Goal: Information Seeking & Learning: Compare options

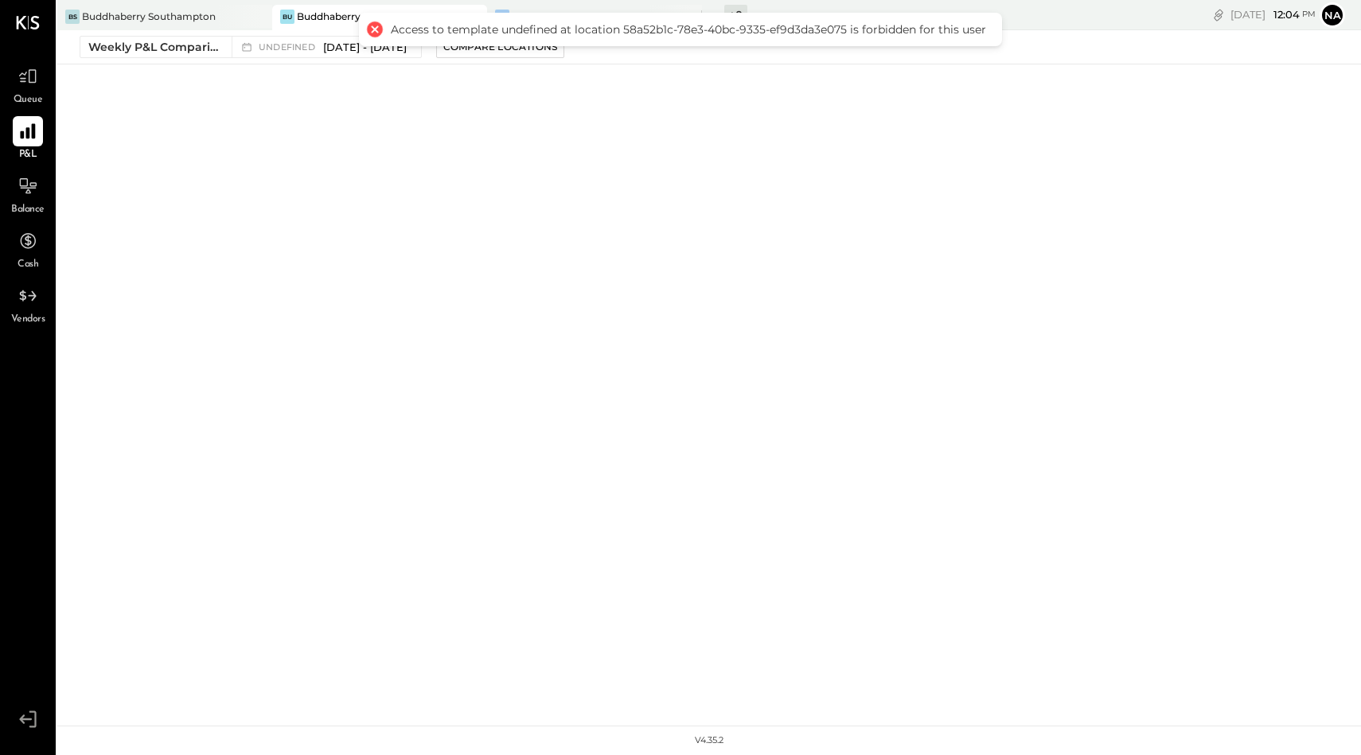
click at [36, 130] on icon at bounding box center [28, 131] width 21 height 21
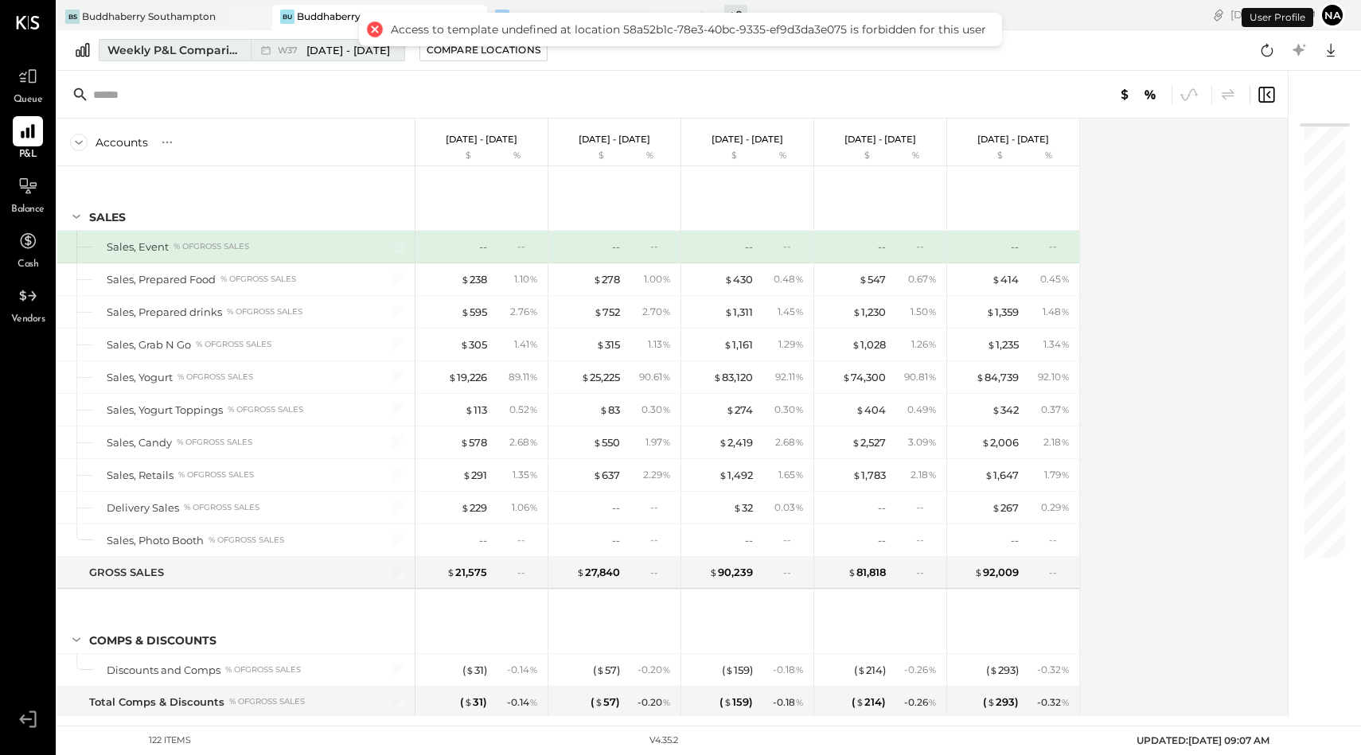
click at [164, 51] on div "Weekly P&L Comparison" at bounding box center [174, 50] width 134 height 16
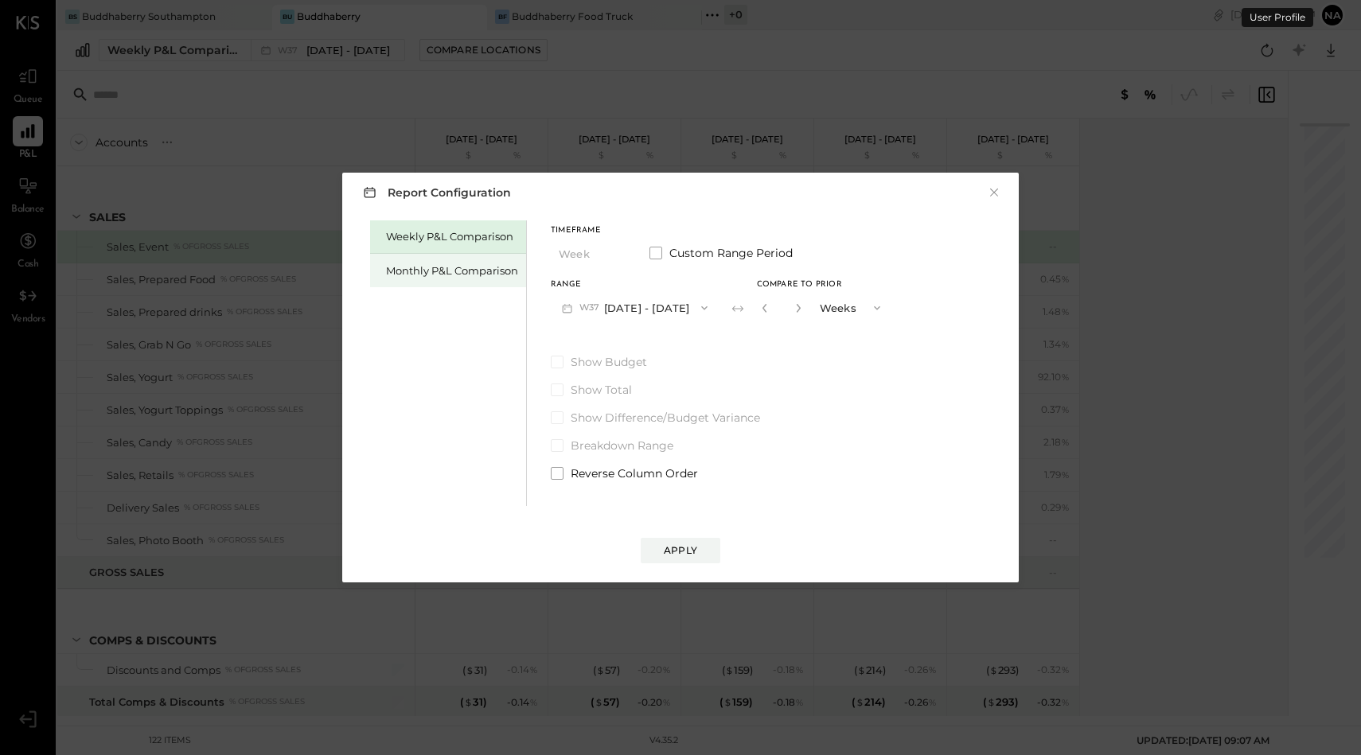
click at [443, 283] on div "Monthly P&L Comparison" at bounding box center [448, 270] width 156 height 33
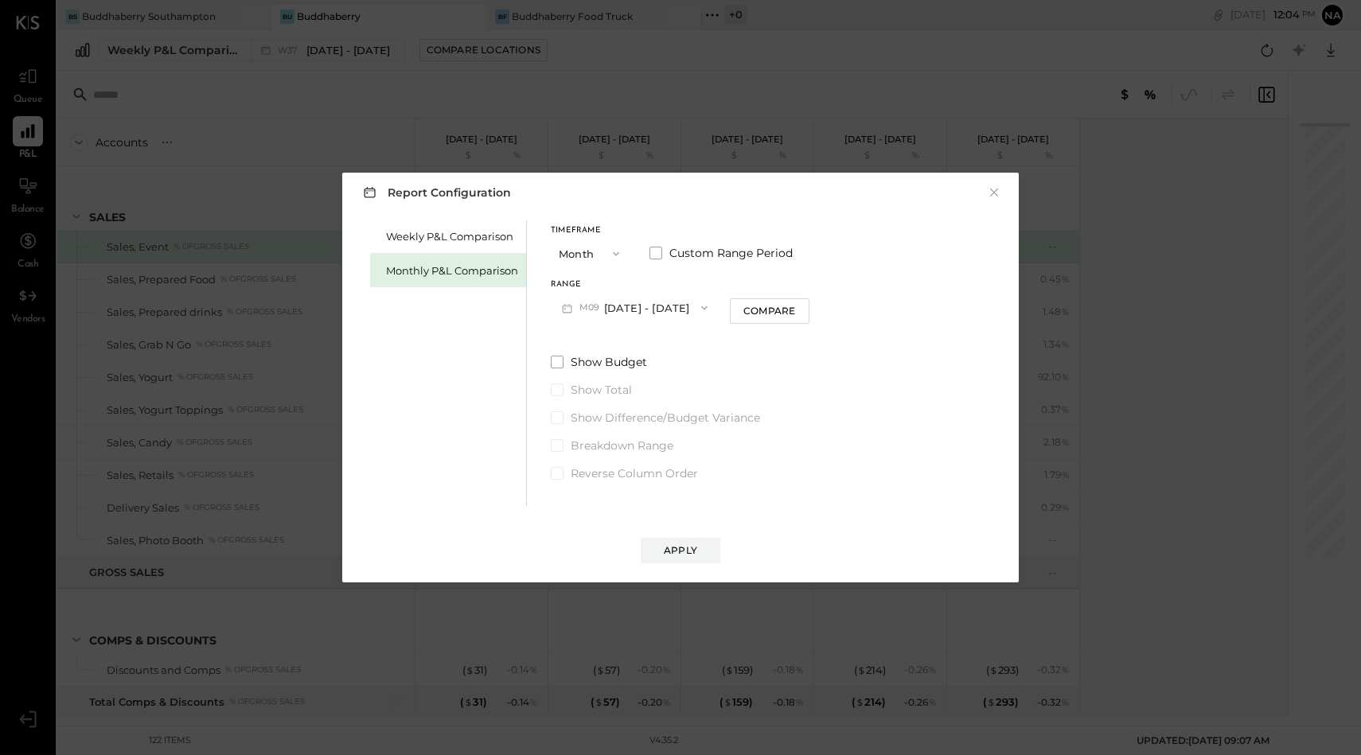
click at [610, 252] on icon "button" at bounding box center [616, 254] width 13 height 13
click at [579, 315] on div "YTD" at bounding box center [591, 310] width 78 height 29
click at [559, 316] on span at bounding box center [557, 320] width 13 height 13
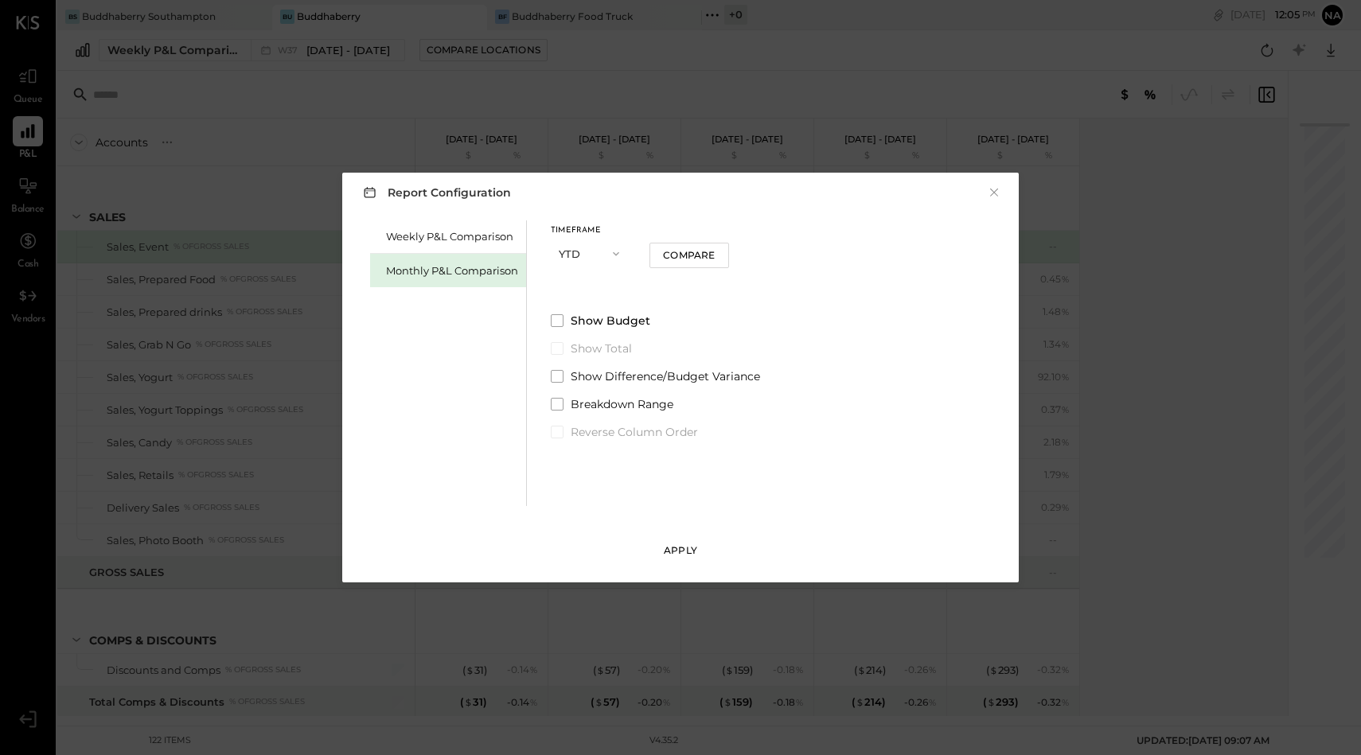
click at [676, 548] on div "Apply" at bounding box center [680, 551] width 33 height 14
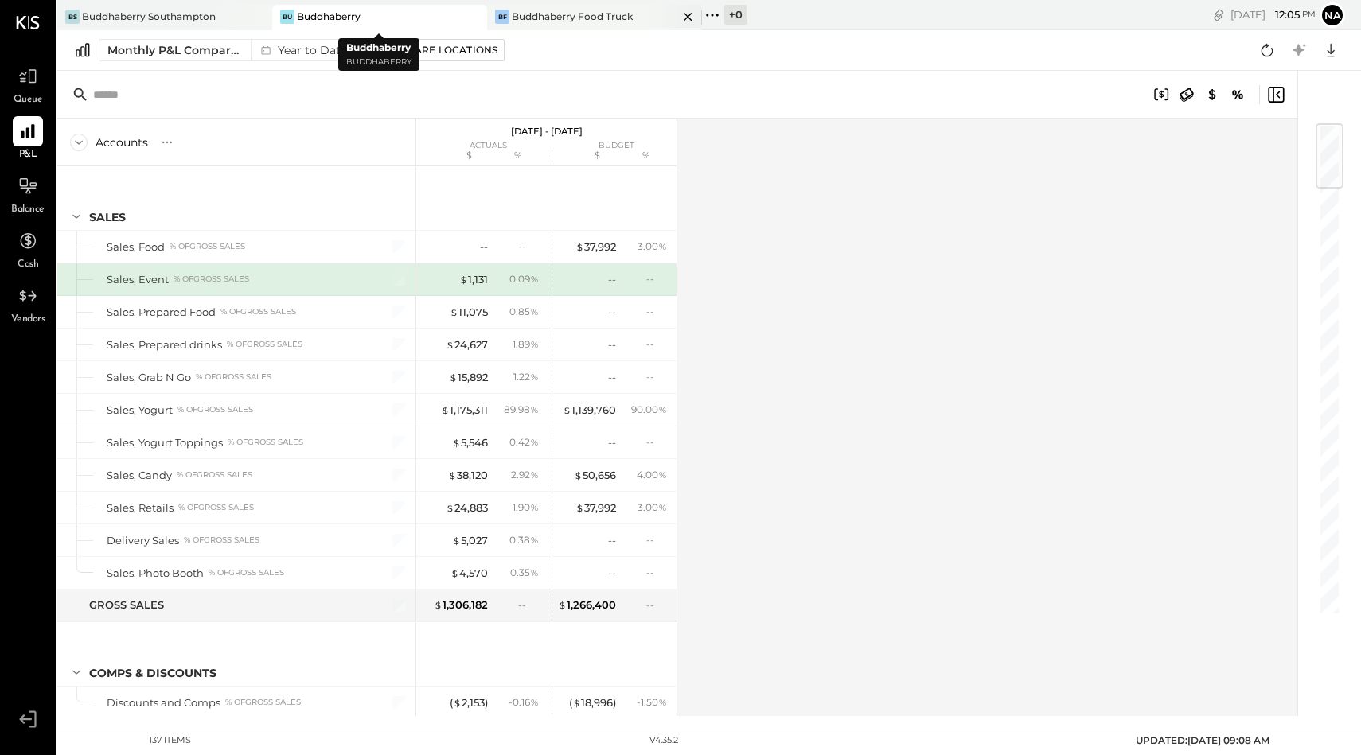
click at [566, 26] on div "BF Buddhaberry Food Truck" at bounding box center [594, 17] width 215 height 25
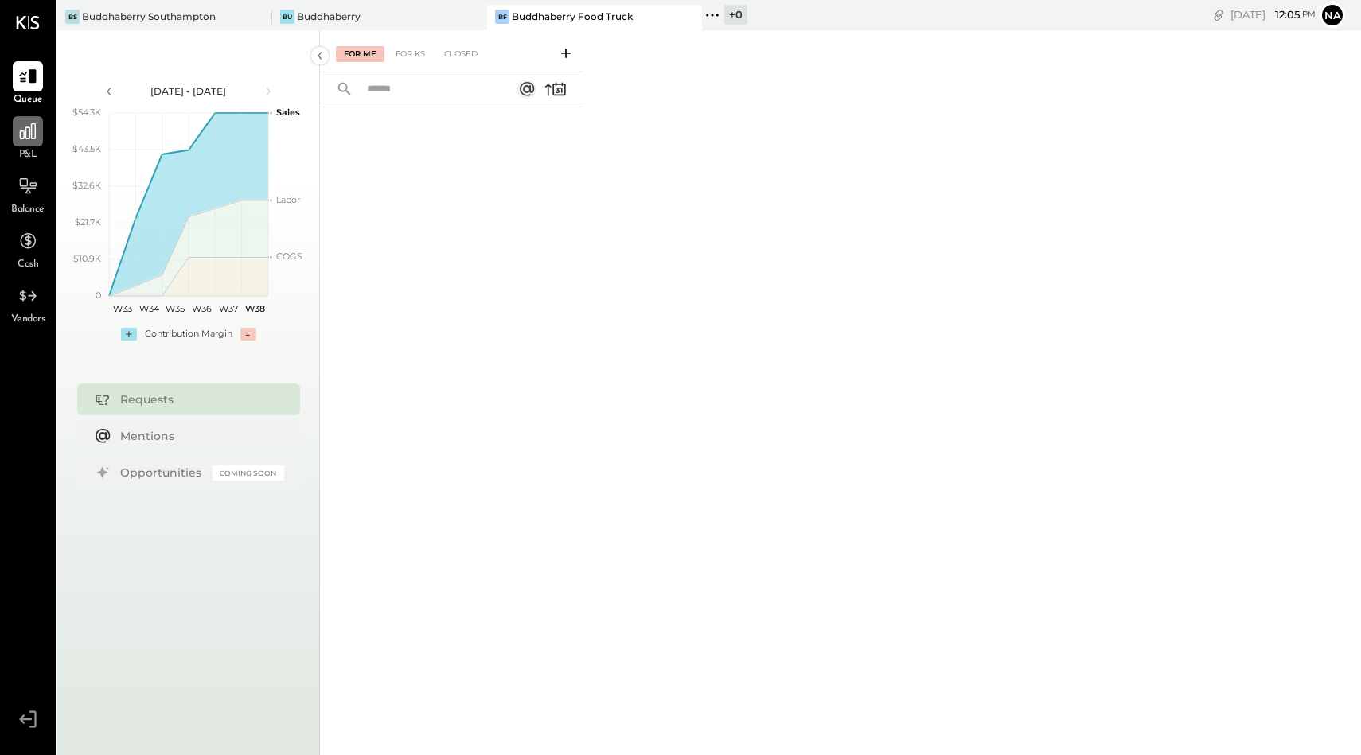
click at [29, 118] on div at bounding box center [28, 131] width 30 height 30
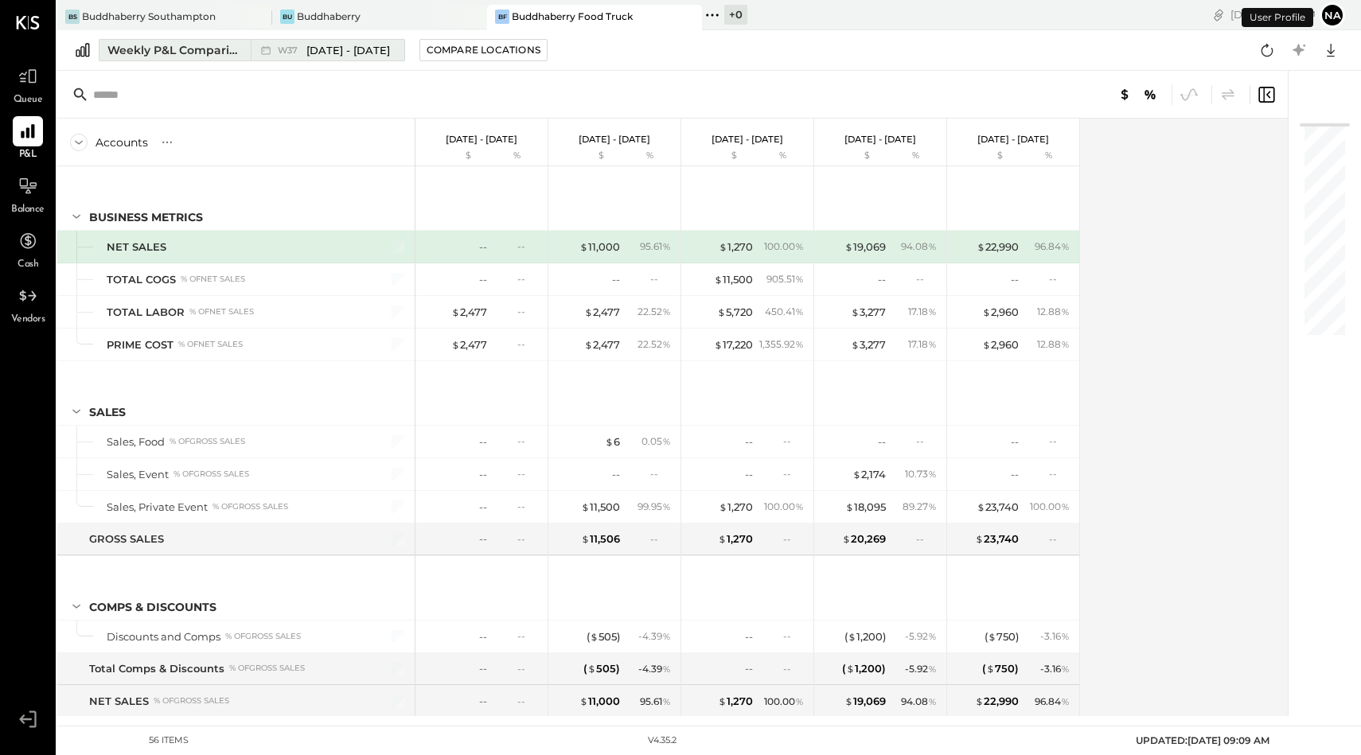
click at [160, 48] on div "Weekly P&L Comparison" at bounding box center [174, 50] width 134 height 16
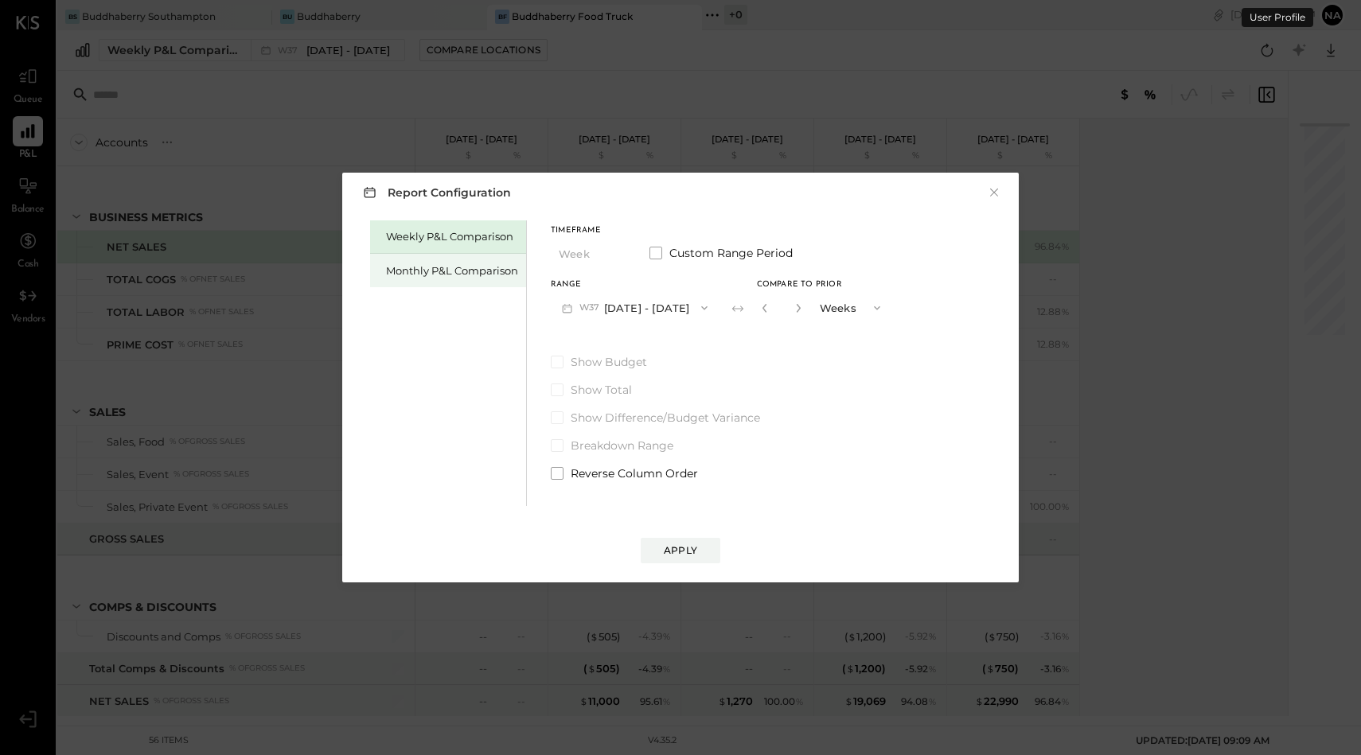
click at [455, 273] on div "Monthly P&L Comparison" at bounding box center [452, 270] width 132 height 15
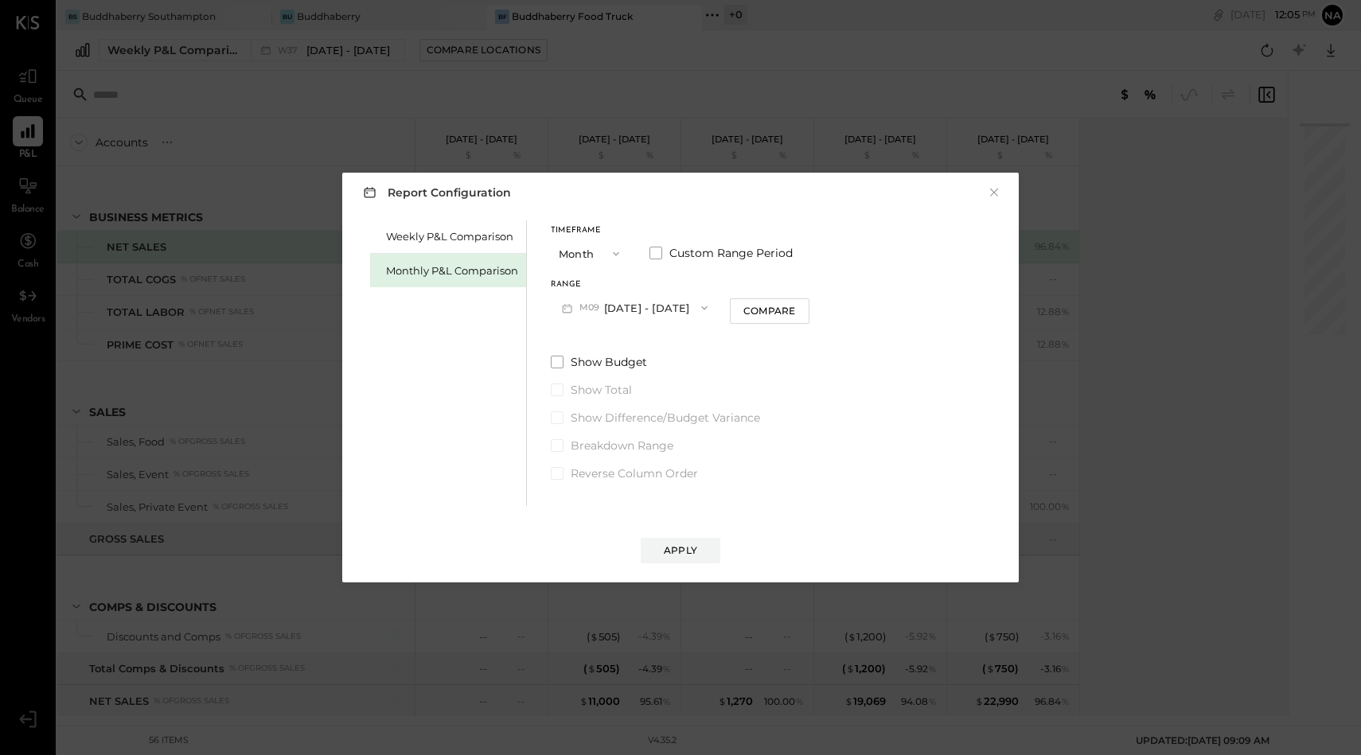
click at [601, 266] on button "Month" at bounding box center [591, 253] width 80 height 29
click at [593, 314] on div "YTD" at bounding box center [591, 310] width 78 height 29
click at [631, 320] on span "Show Budget" at bounding box center [609, 321] width 76 height 16
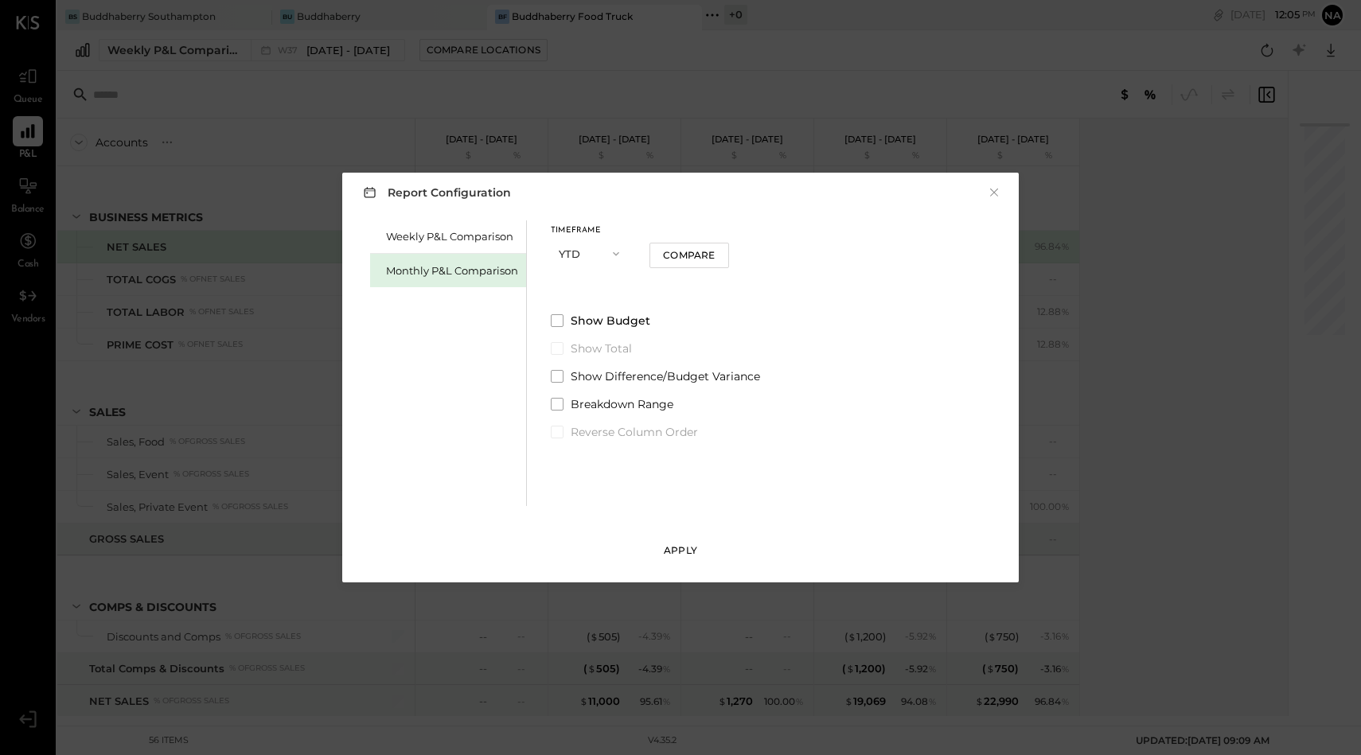
click at [688, 542] on button "Apply" at bounding box center [681, 550] width 80 height 25
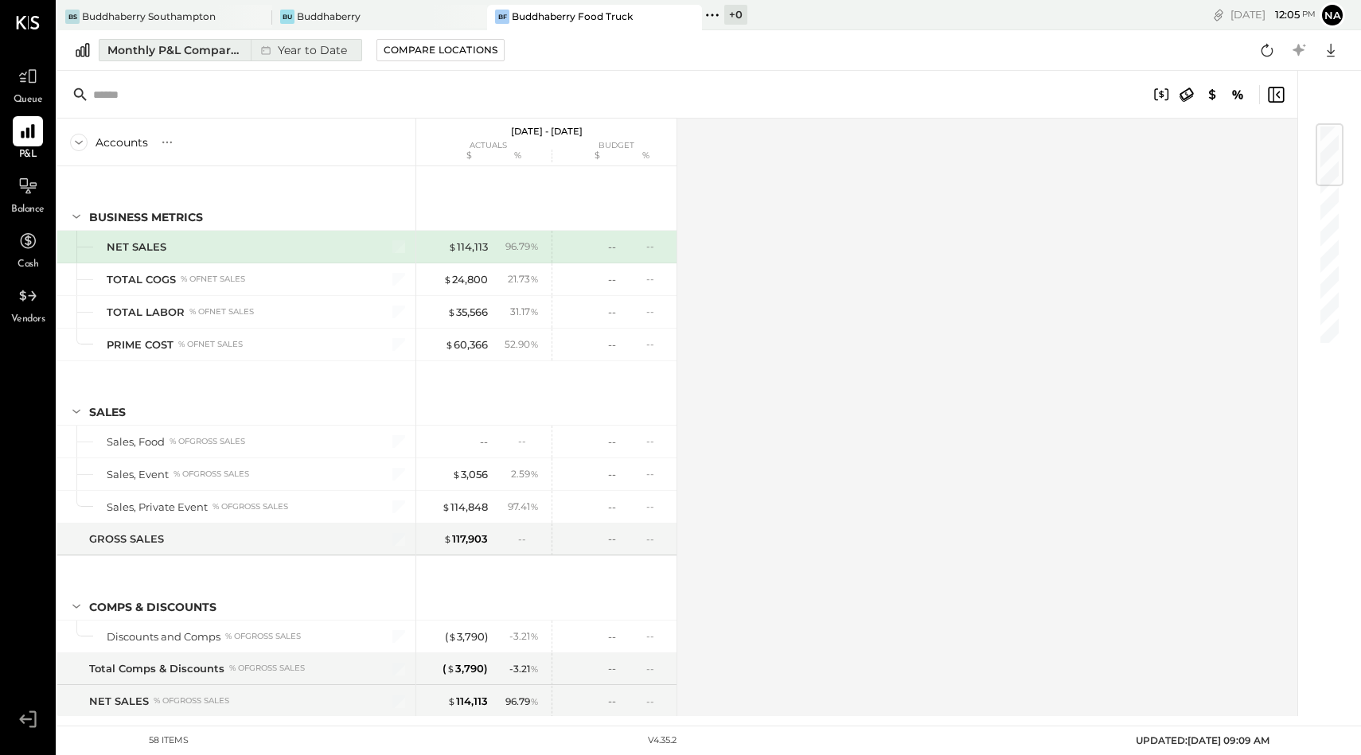
click at [212, 49] on div "Monthly P&L Comparison" at bounding box center [174, 50] width 134 height 16
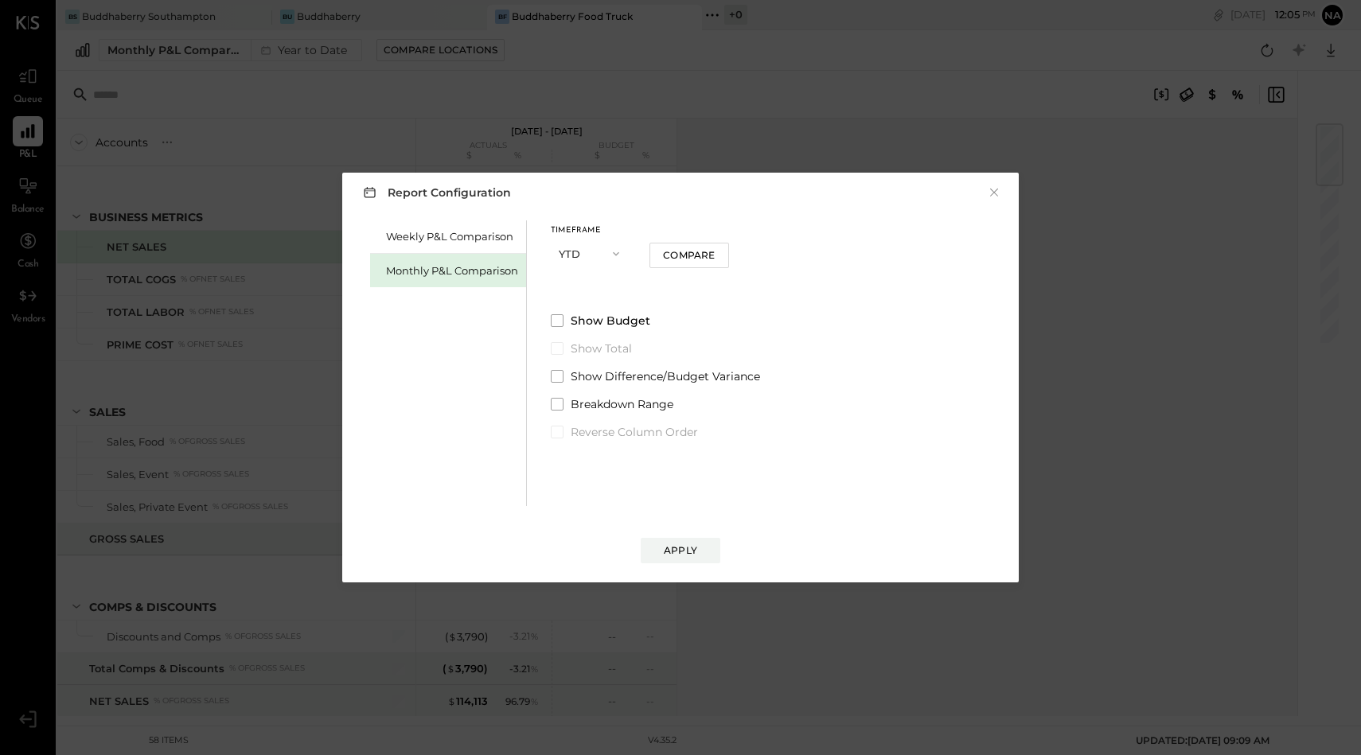
click at [619, 252] on icon "button" at bounding box center [616, 254] width 13 height 13
click at [680, 260] on div "Compare" at bounding box center [689, 255] width 52 height 14
click at [617, 248] on icon "button" at bounding box center [616, 254] width 13 height 13
click at [577, 247] on div "Month" at bounding box center [591, 254] width 78 height 29
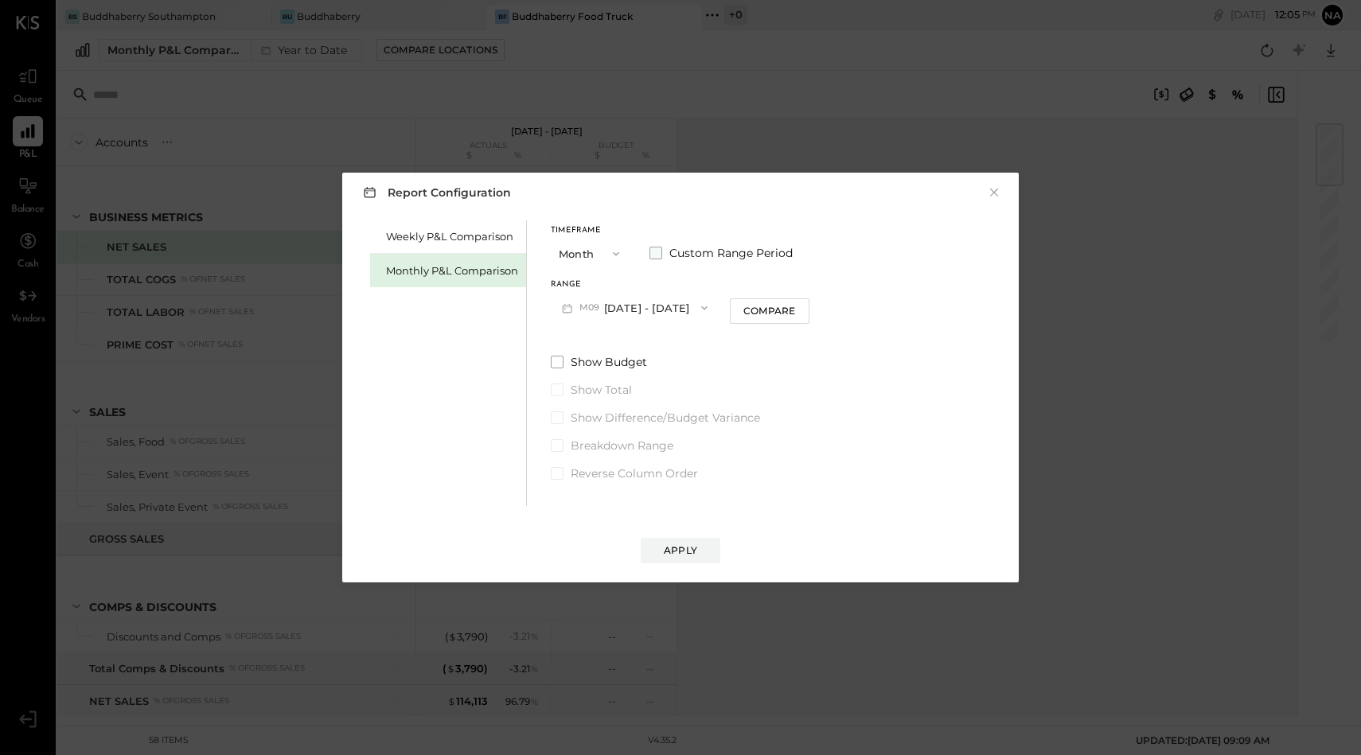
click at [661, 248] on label "Custom Range Period" at bounding box center [720, 253] width 143 height 16
click at [602, 306] on button "2025-09-01" at bounding box center [598, 307] width 95 height 29
click at [611, 435] on div "[DATE]" at bounding box center [619, 443] width 134 height 33
click at [755, 308] on button "2025-05-31" at bounding box center [731, 307] width 95 height 29
click at [736, 343] on span "[DATE]" at bounding box center [719, 344] width 33 height 14
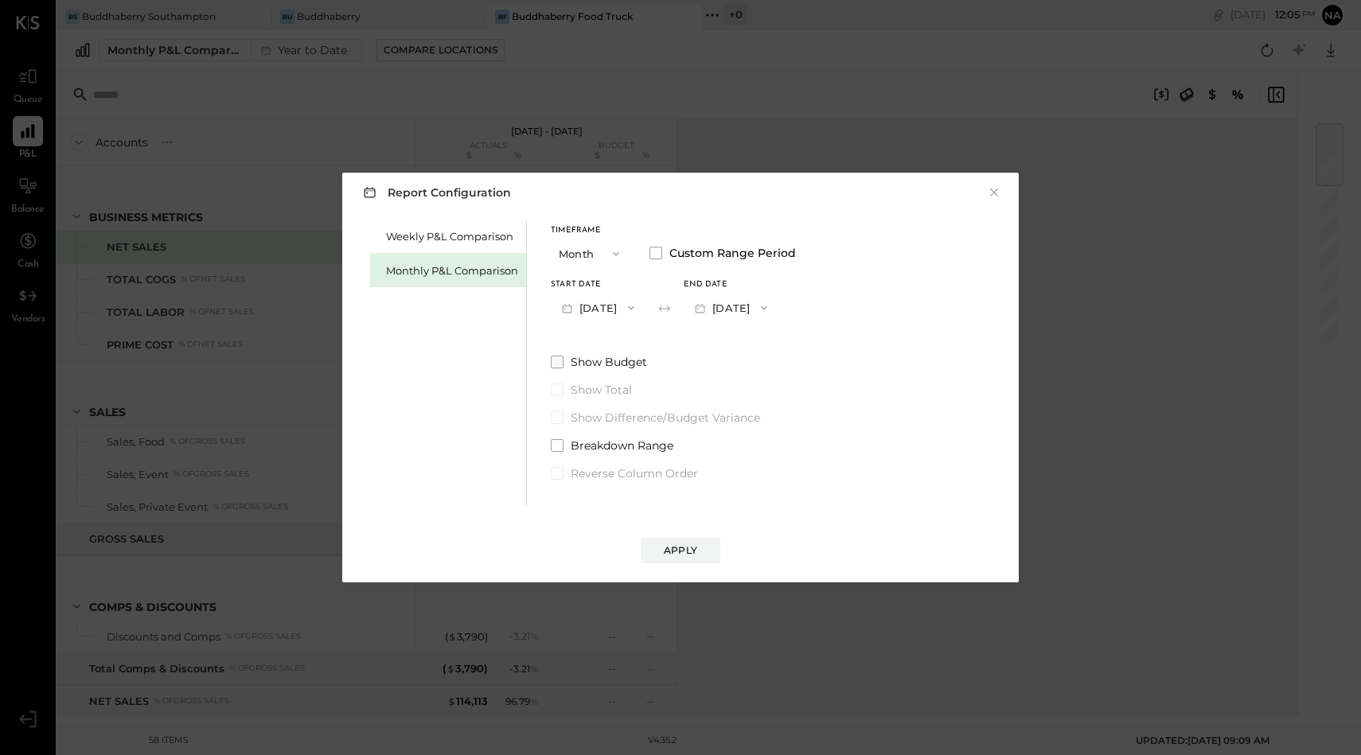
click at [559, 355] on label "Show Budget" at bounding box center [673, 362] width 245 height 16
click at [697, 547] on button "Apply" at bounding box center [681, 550] width 80 height 25
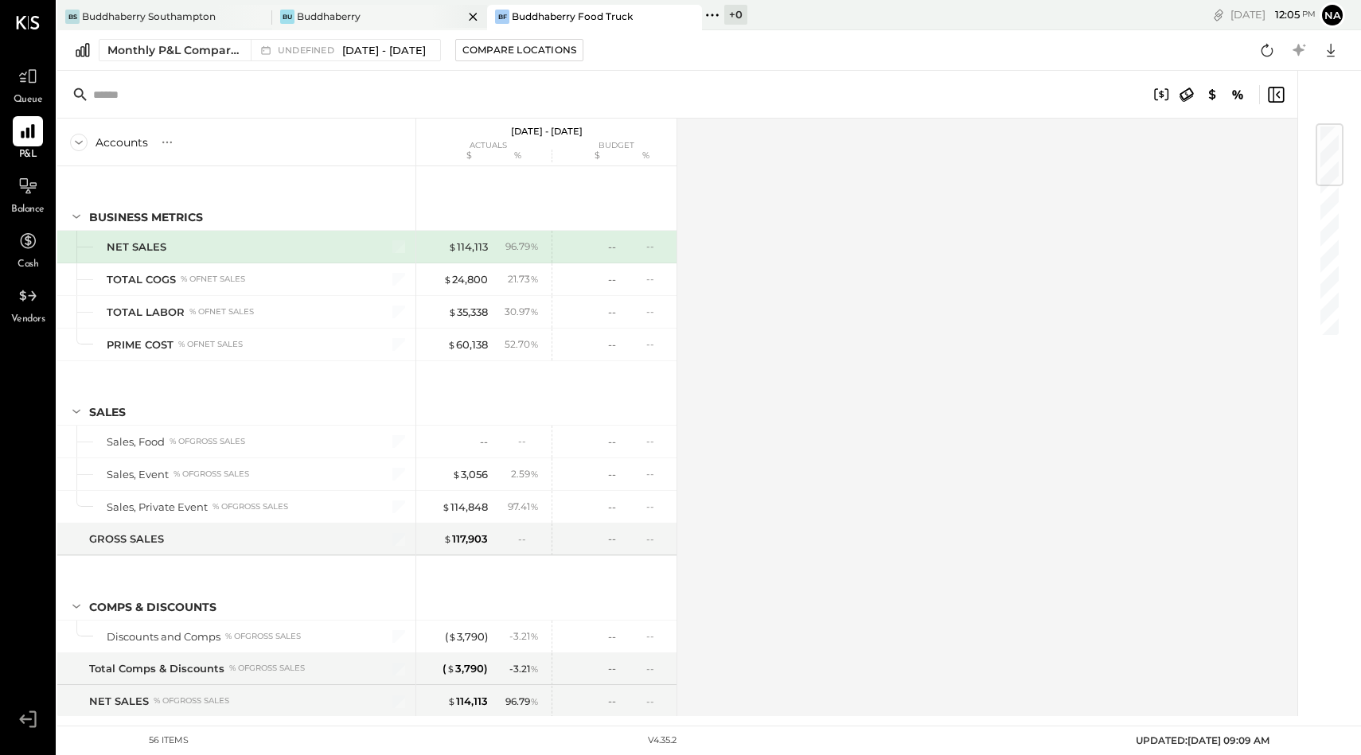
click at [360, 13] on div "Buddhaberry" at bounding box center [329, 17] width 64 height 14
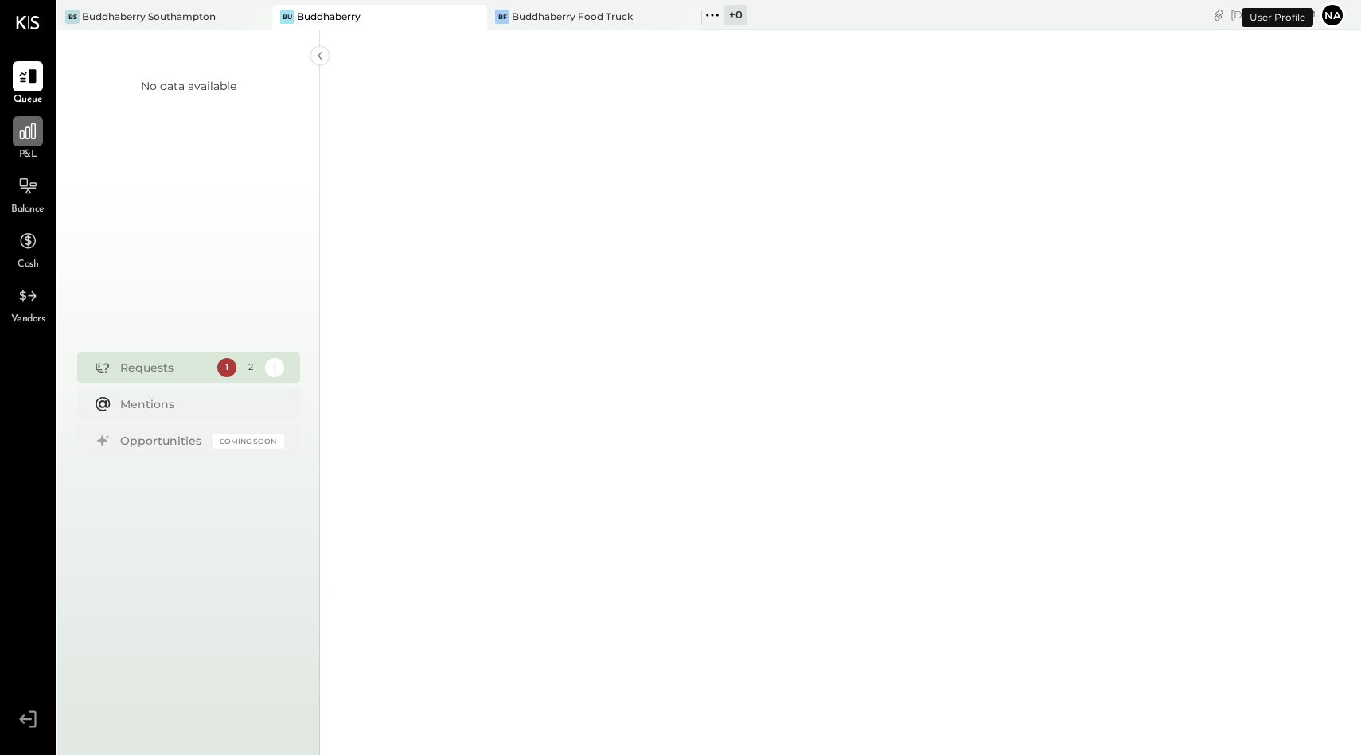
click at [28, 139] on icon at bounding box center [28, 131] width 21 height 21
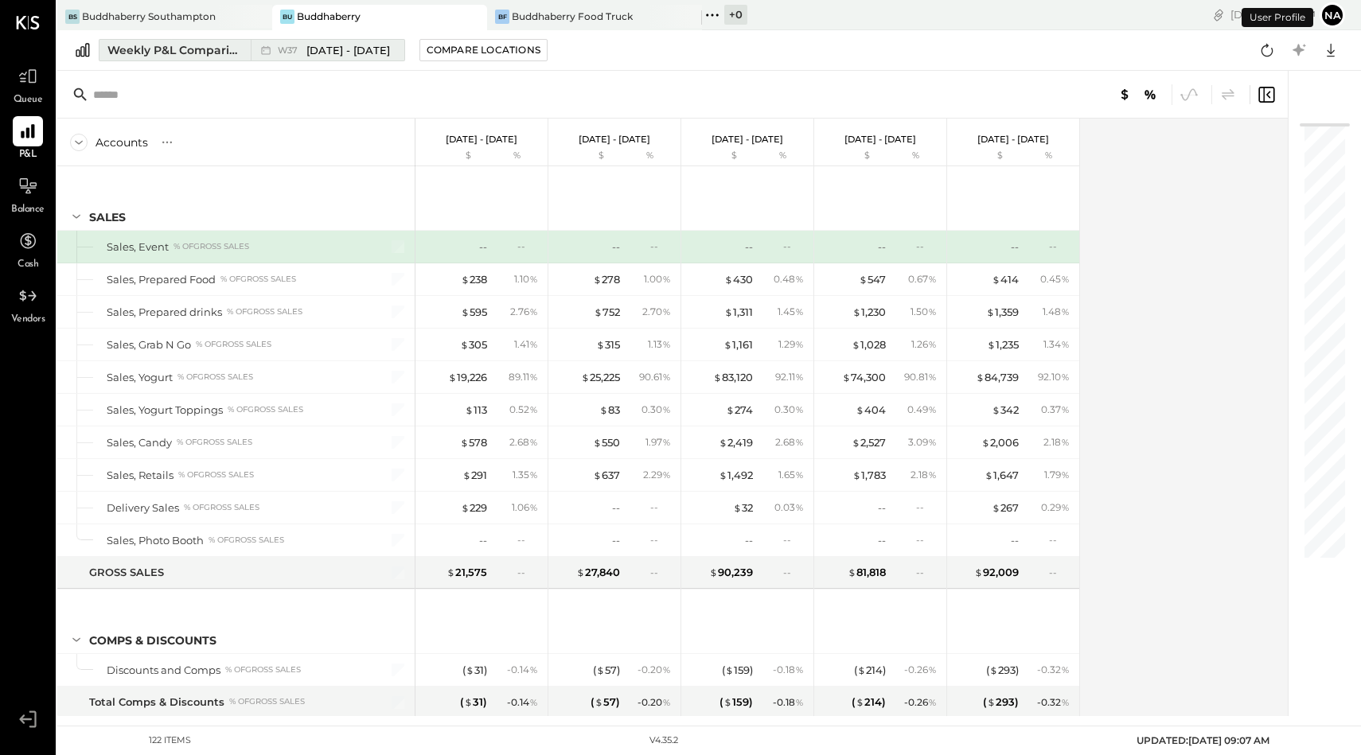
click at [204, 53] on div "Weekly P&L Comparison" at bounding box center [174, 50] width 134 height 16
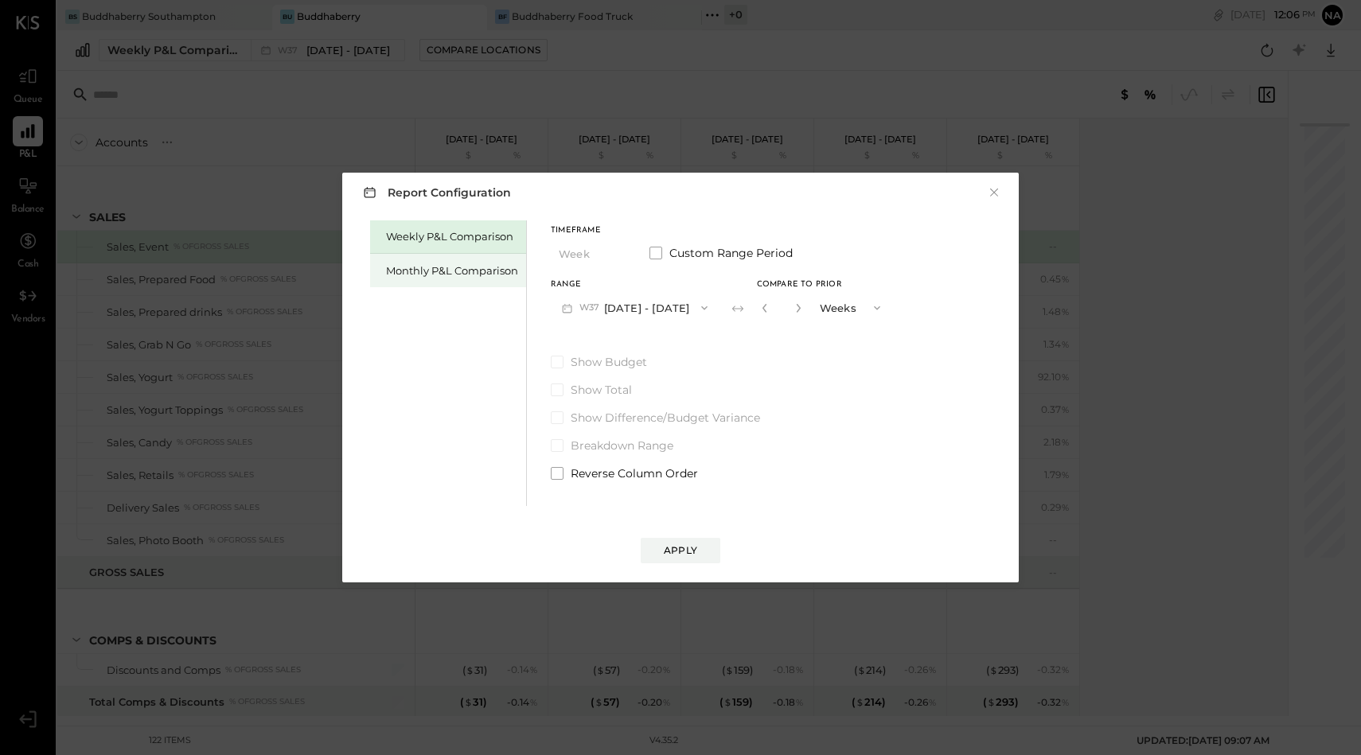
click at [462, 271] on div "Monthly P&L Comparison" at bounding box center [452, 270] width 132 height 15
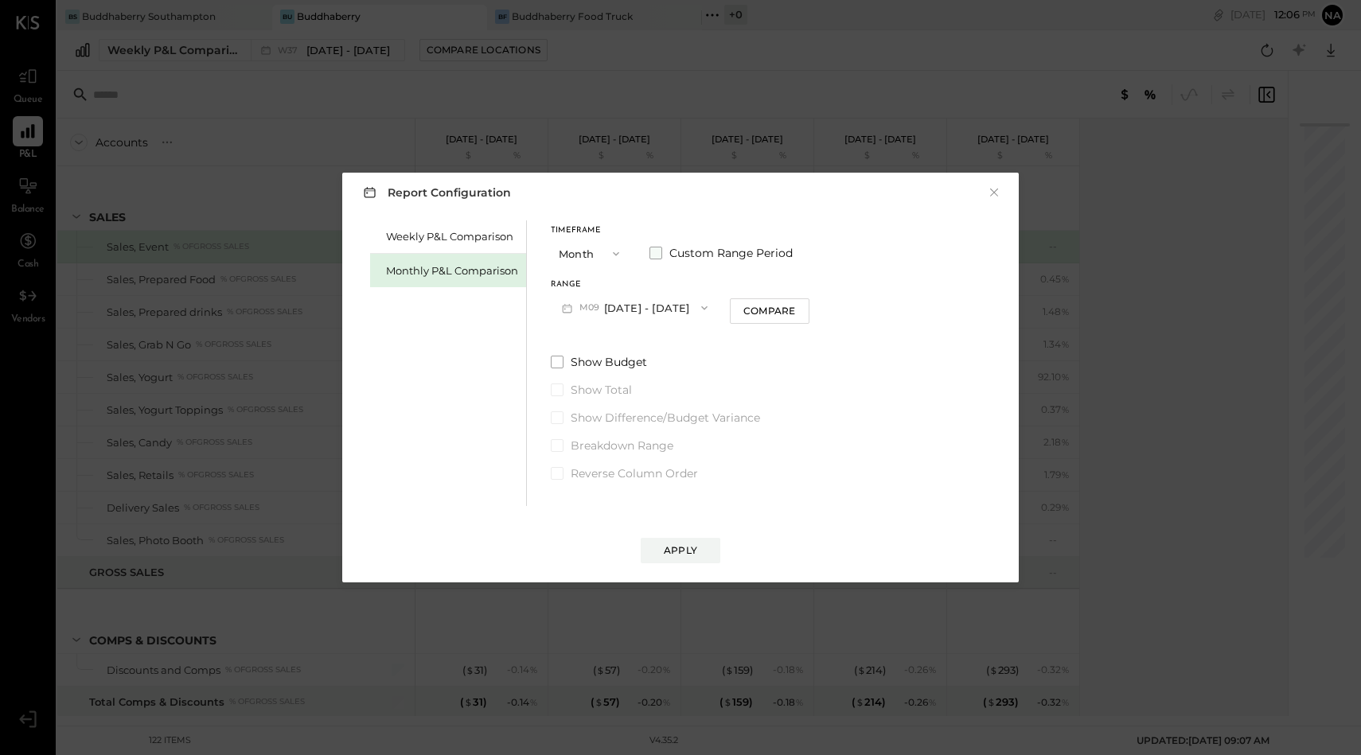
click at [657, 249] on span at bounding box center [655, 253] width 13 height 13
click at [602, 313] on button "[DATE]" at bounding box center [598, 307] width 95 height 29
click at [593, 446] on span "[DATE]" at bounding box center [586, 444] width 33 height 14
click at [778, 306] on button "[DATE]" at bounding box center [731, 307] width 95 height 29
click at [736, 339] on span "[DATE]" at bounding box center [719, 344] width 33 height 14
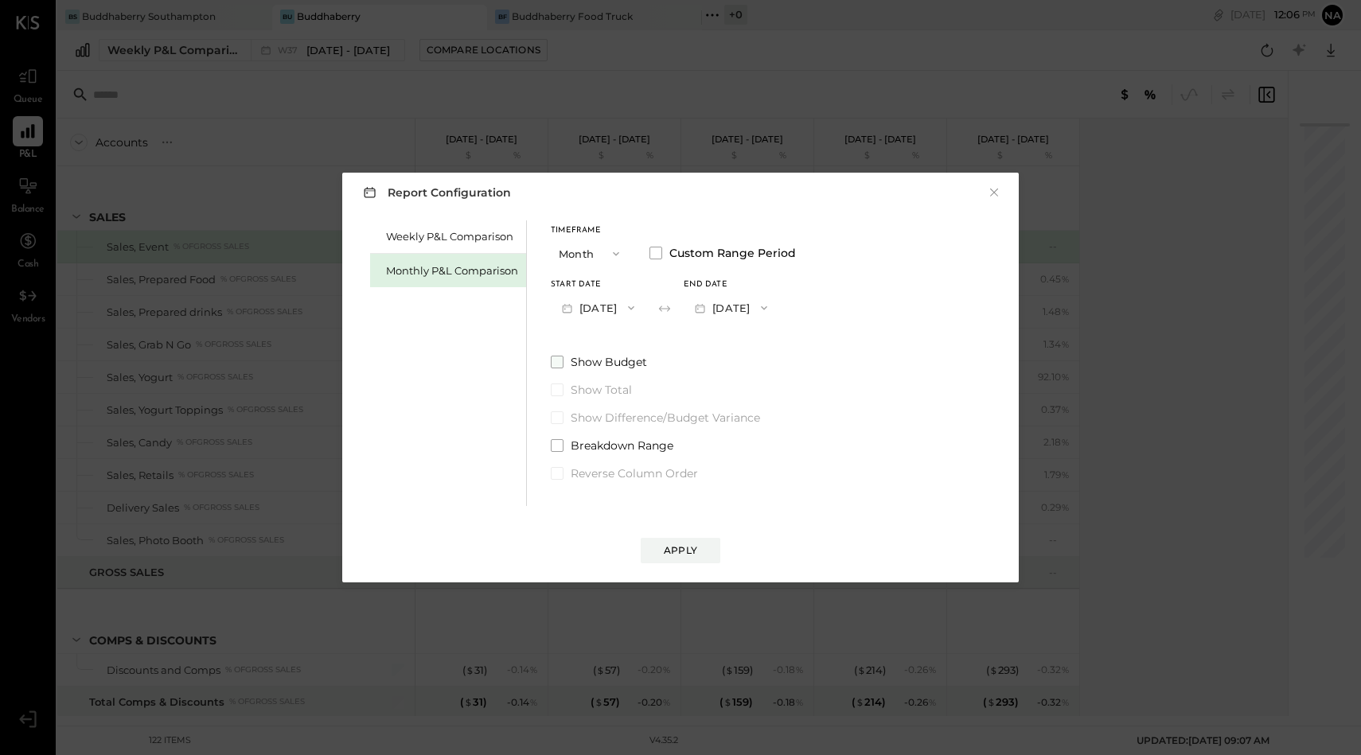
click at [555, 361] on span at bounding box center [557, 362] width 13 height 13
click at [684, 548] on div "Apply" at bounding box center [680, 551] width 33 height 14
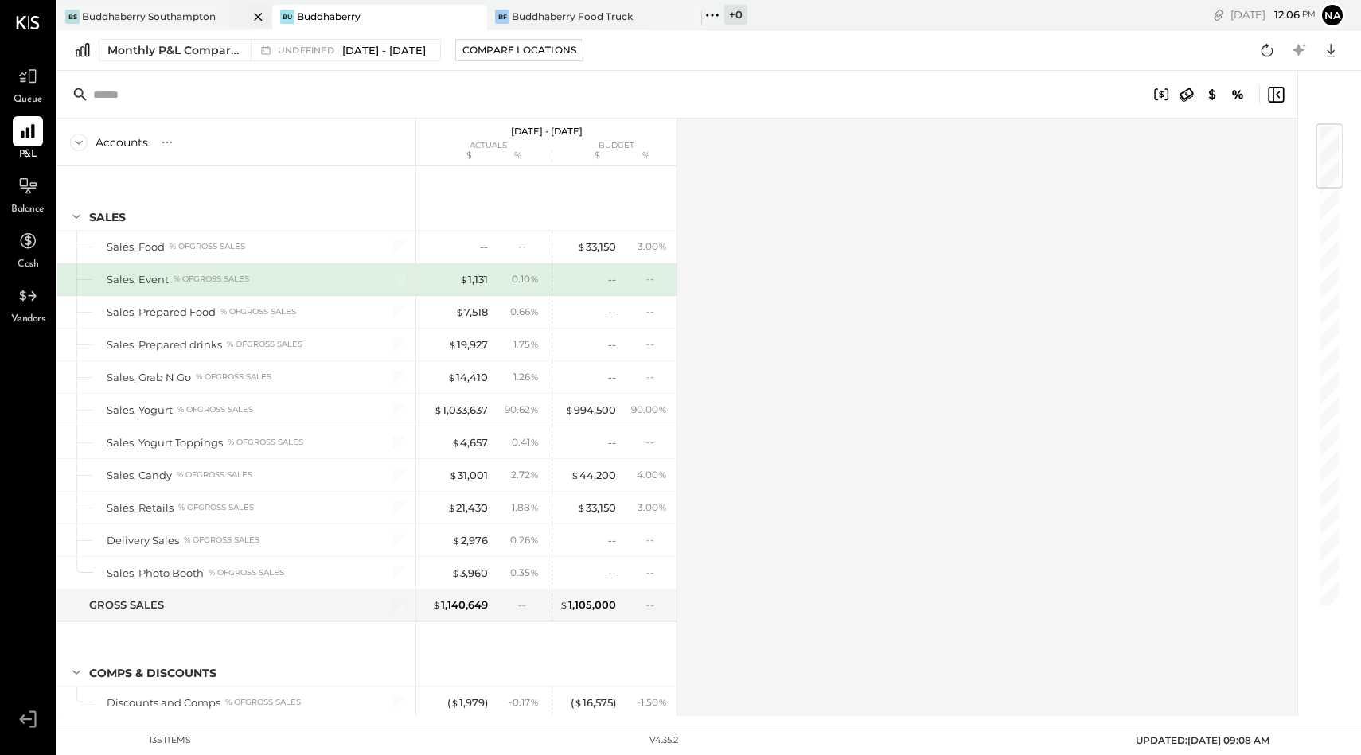
click at [166, 14] on div "Buddhaberry Southampton" at bounding box center [149, 17] width 134 height 14
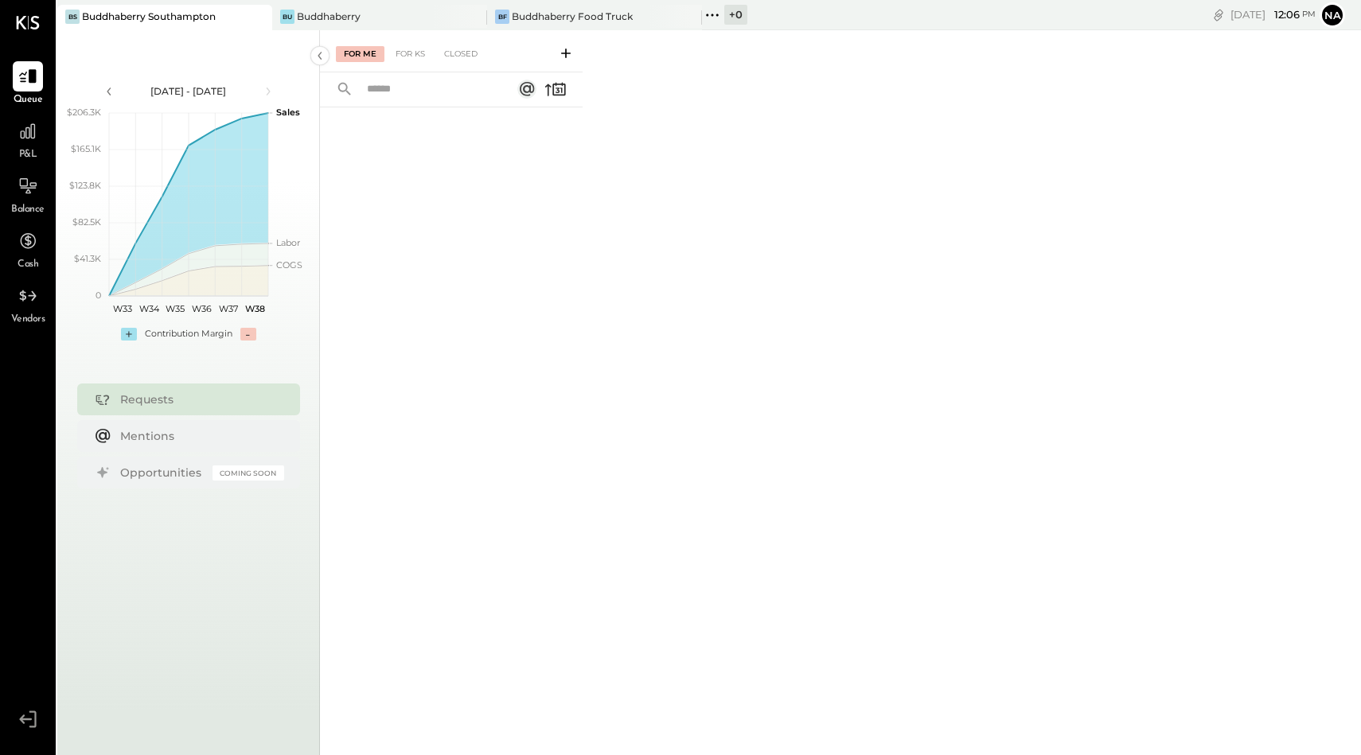
click at [30, 150] on span "P&L" at bounding box center [28, 155] width 18 height 14
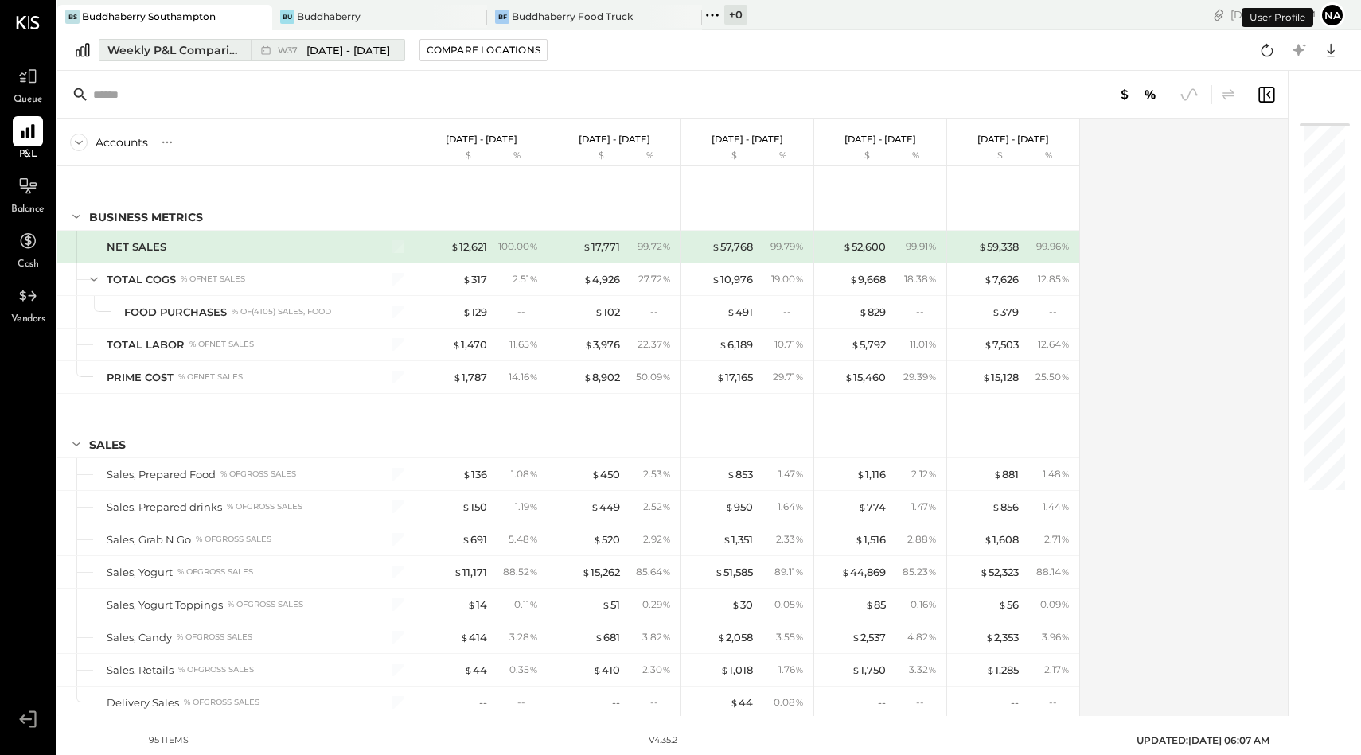
click at [198, 54] on div "Weekly P&L Comparison" at bounding box center [174, 50] width 134 height 16
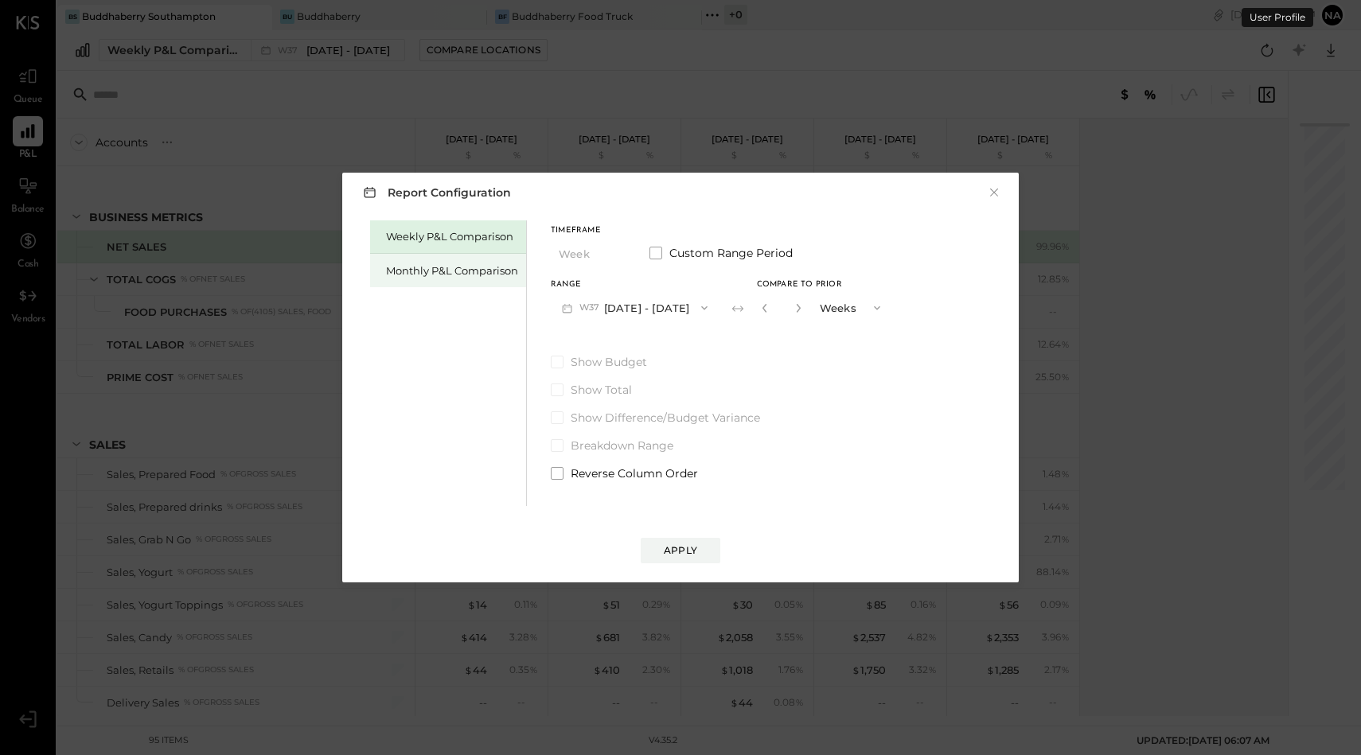
click at [440, 257] on div "Monthly P&L Comparison" at bounding box center [448, 270] width 156 height 33
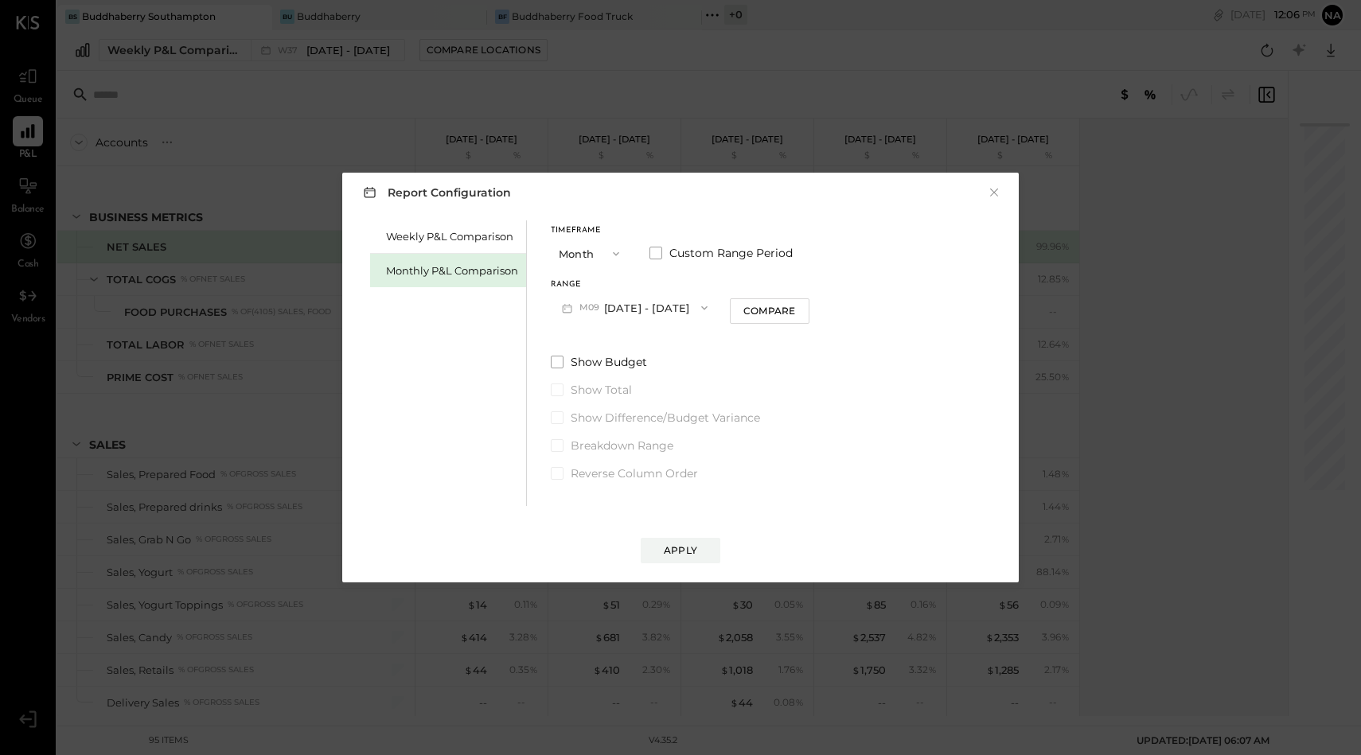
click at [606, 244] on button "Month" at bounding box center [591, 253] width 80 height 29
click at [661, 253] on span at bounding box center [655, 253] width 13 height 13
click at [598, 311] on button "[DATE]" at bounding box center [598, 307] width 95 height 29
click at [602, 435] on div "[DATE]" at bounding box center [619, 443] width 134 height 33
click at [774, 298] on button "[DATE]" at bounding box center [731, 307] width 95 height 29
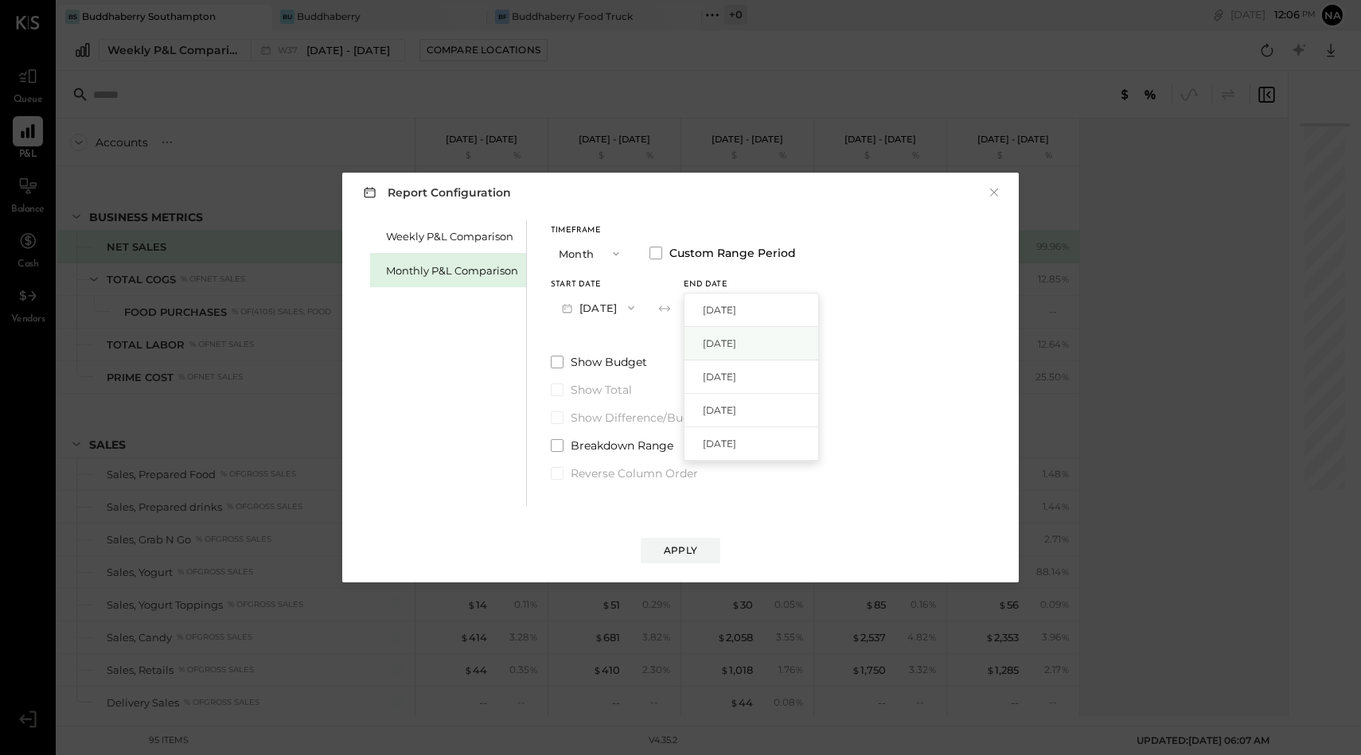
click at [736, 338] on span "[DATE]" at bounding box center [719, 344] width 33 height 14
click at [689, 564] on div "Report Configuration × Weekly P&L Comparison Monthly P&L Comparison Timeframe M…" at bounding box center [680, 378] width 676 height 410
drag, startPoint x: 689, startPoint y: 552, endPoint x: 562, endPoint y: 358, distance: 231.6
click at [562, 358] on div "Report Configuration × Weekly P&L Comparison Monthly P&L Comparison Timeframe M…" at bounding box center [680, 378] width 676 height 410
click at [478, 392] on div "Weekly P&L Comparison Monthly P&L Comparison" at bounding box center [448, 363] width 157 height 286
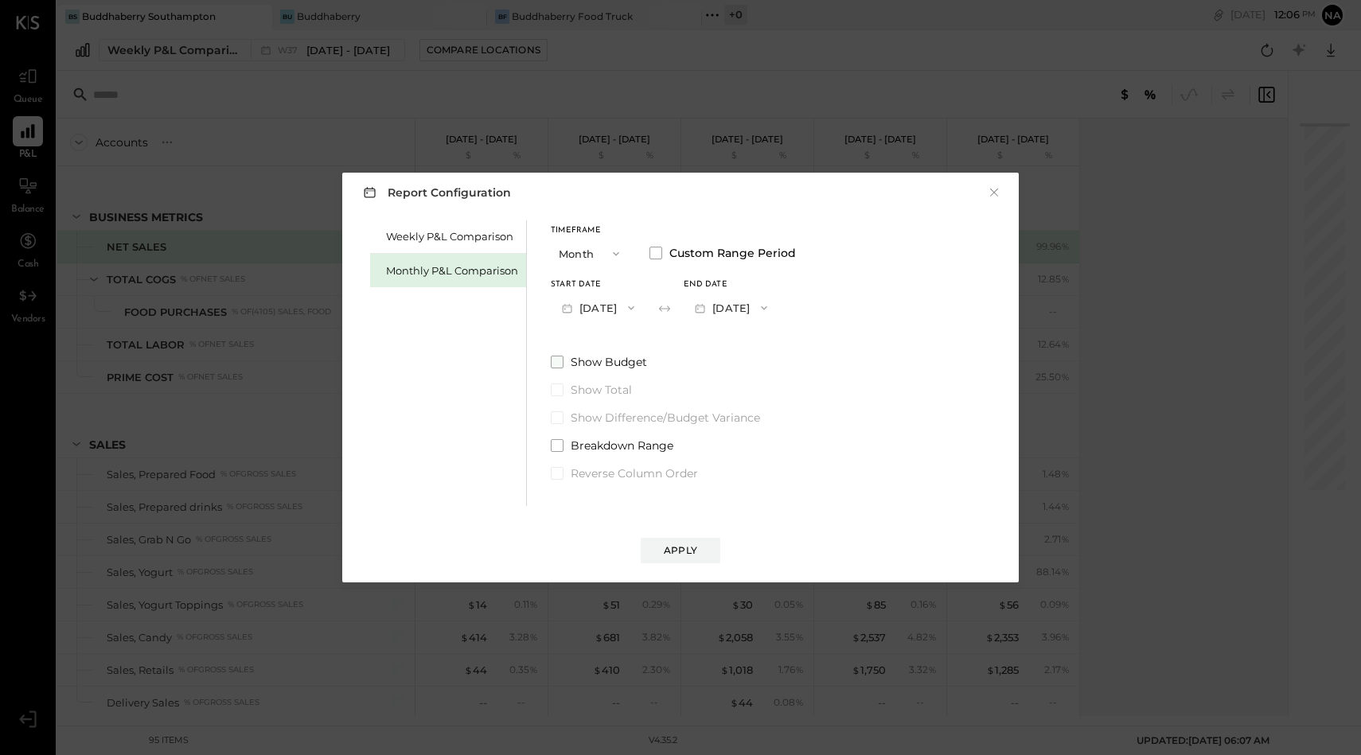
click at [552, 362] on span at bounding box center [557, 362] width 13 height 13
click at [688, 548] on div "Apply" at bounding box center [680, 551] width 33 height 14
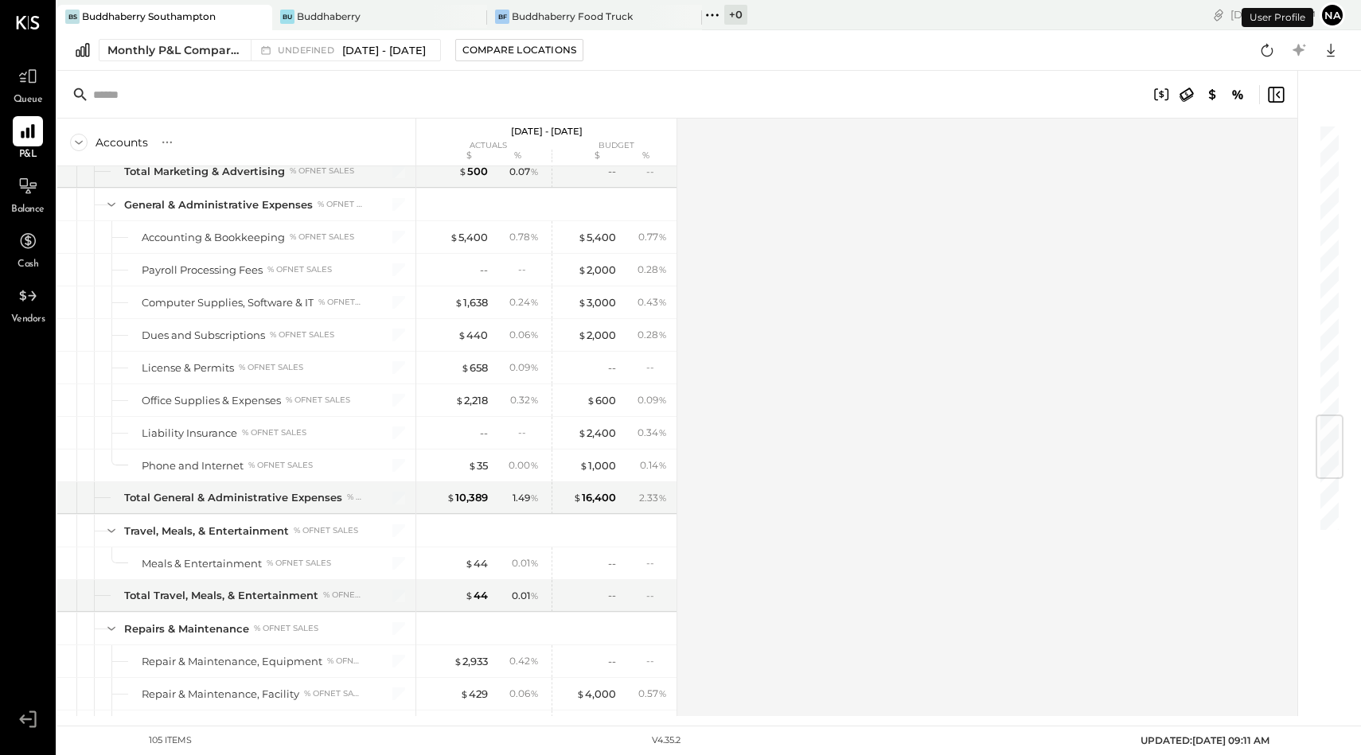
scroll to position [2911, 0]
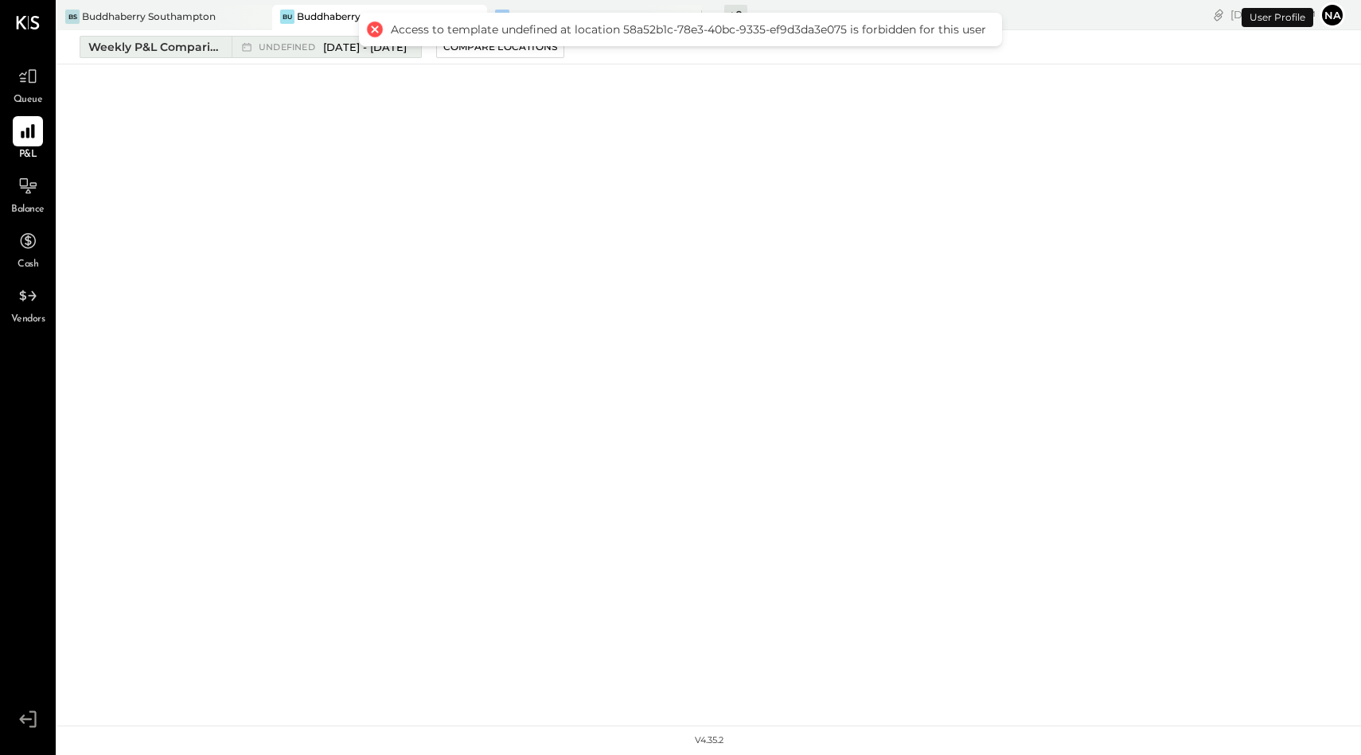
click at [191, 43] on div "Weekly P&L Comparison" at bounding box center [155, 47] width 134 height 16
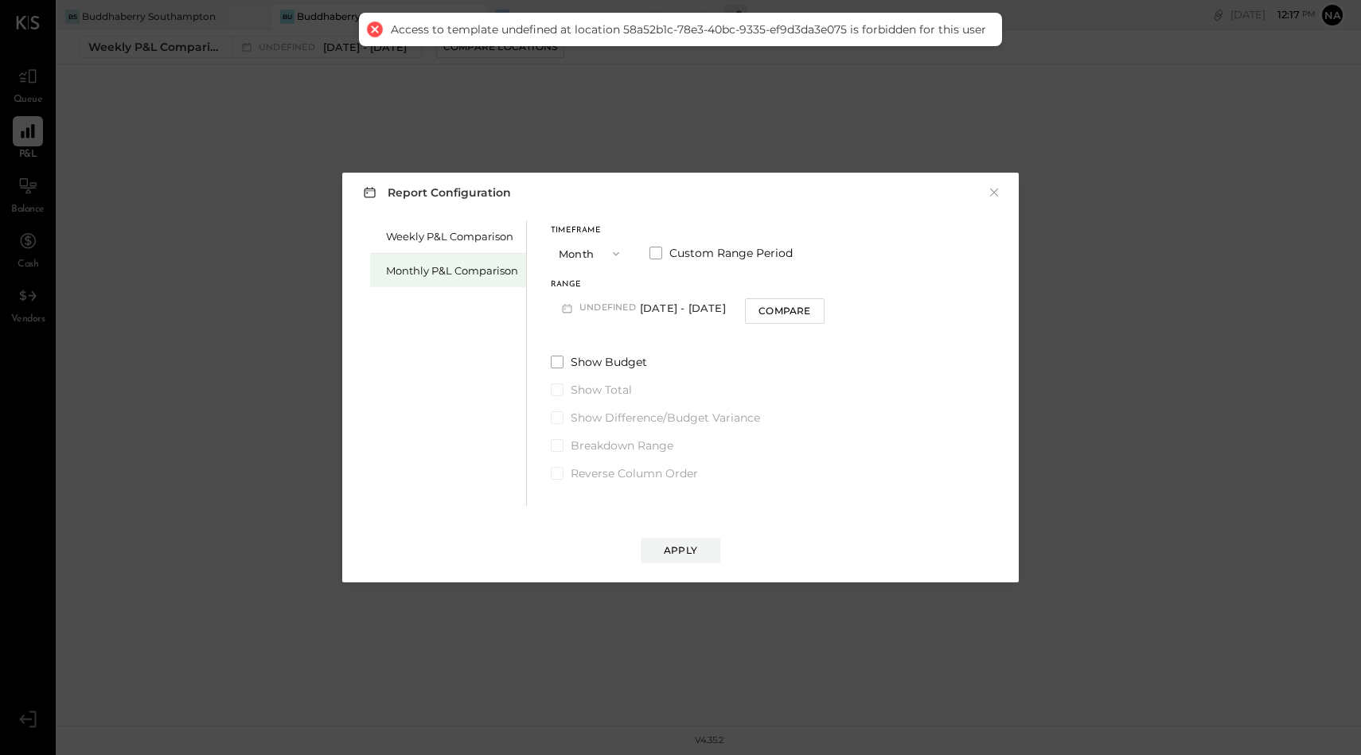
click at [431, 268] on div "Monthly P&L Comparison" at bounding box center [452, 270] width 132 height 15
click at [602, 259] on span "button" at bounding box center [612, 254] width 21 height 13
click at [663, 256] on label "Custom Range Period" at bounding box center [720, 253] width 143 height 16
click at [593, 240] on button "Month" at bounding box center [591, 253] width 80 height 29
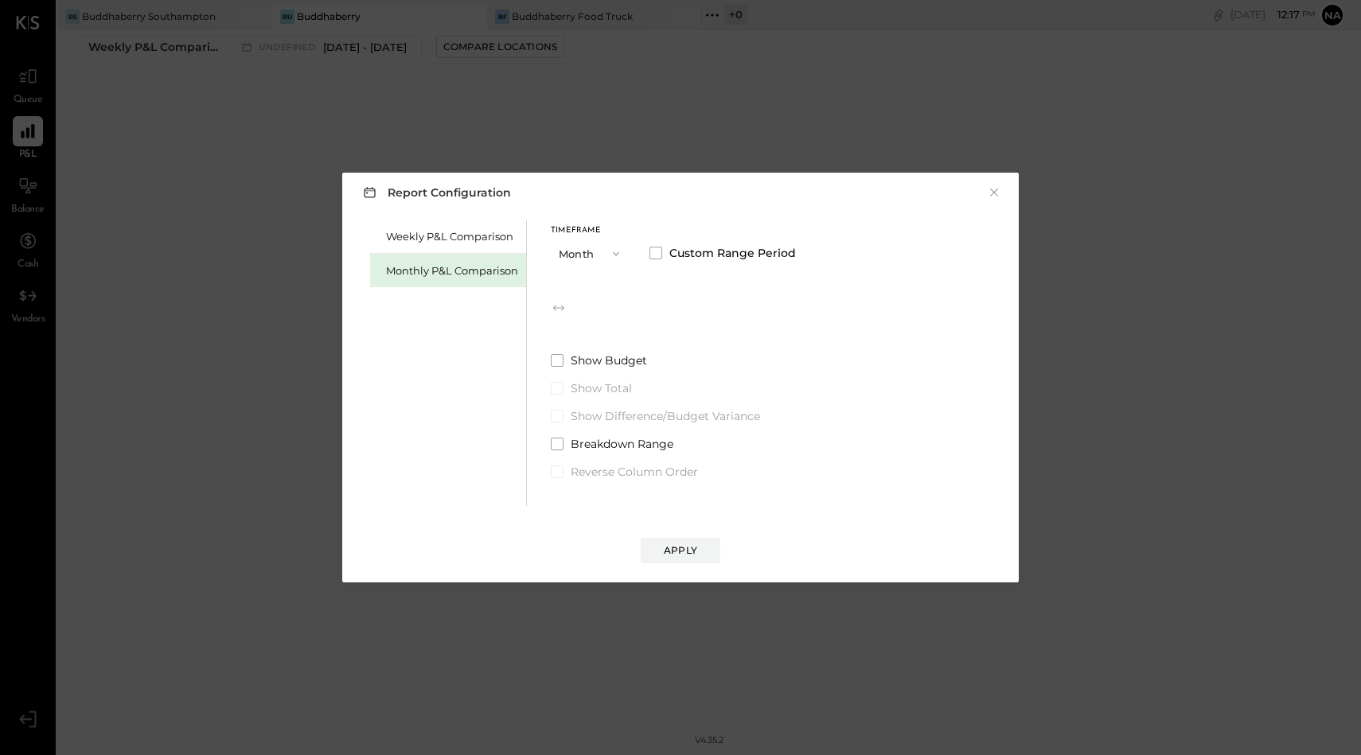
click at [703, 274] on div "Timeframe Month Custom Range Period" at bounding box center [673, 274] width 245 height 94
click at [689, 549] on div "Apply" at bounding box center [680, 551] width 33 height 14
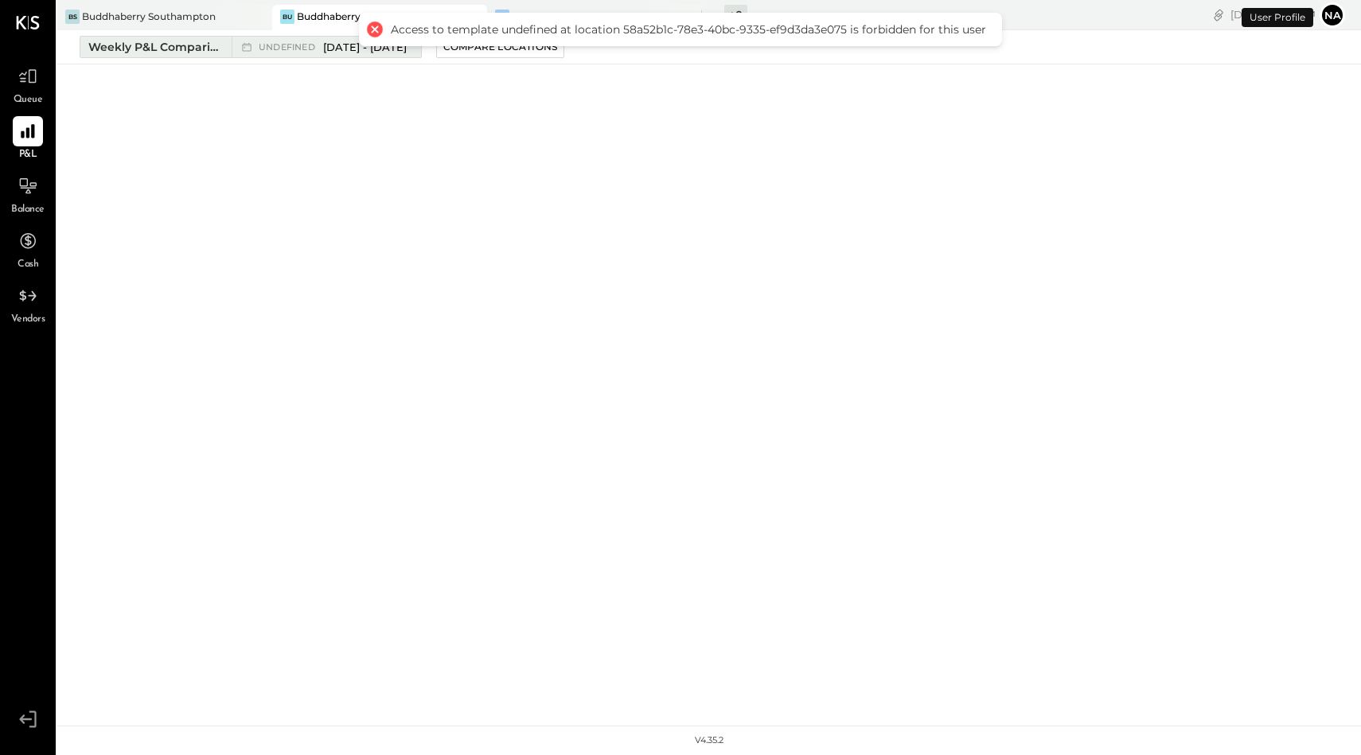
click at [216, 44] on div "Weekly P&L Comparison" at bounding box center [155, 47] width 134 height 16
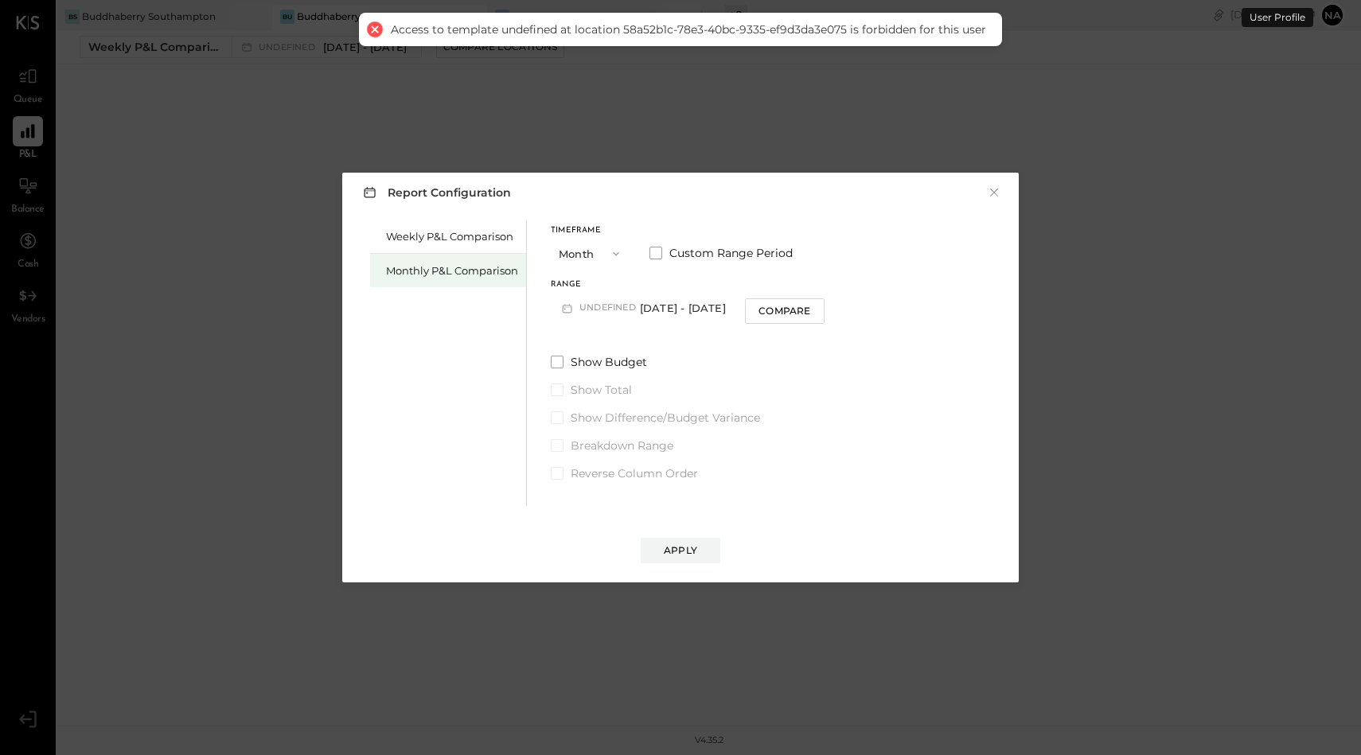
click at [445, 271] on div "Monthly P&L Comparison" at bounding box center [452, 270] width 132 height 15
click at [669, 251] on span "Custom Range Period" at bounding box center [730, 253] width 123 height 16
click at [586, 255] on button "Month" at bounding box center [591, 253] width 80 height 29
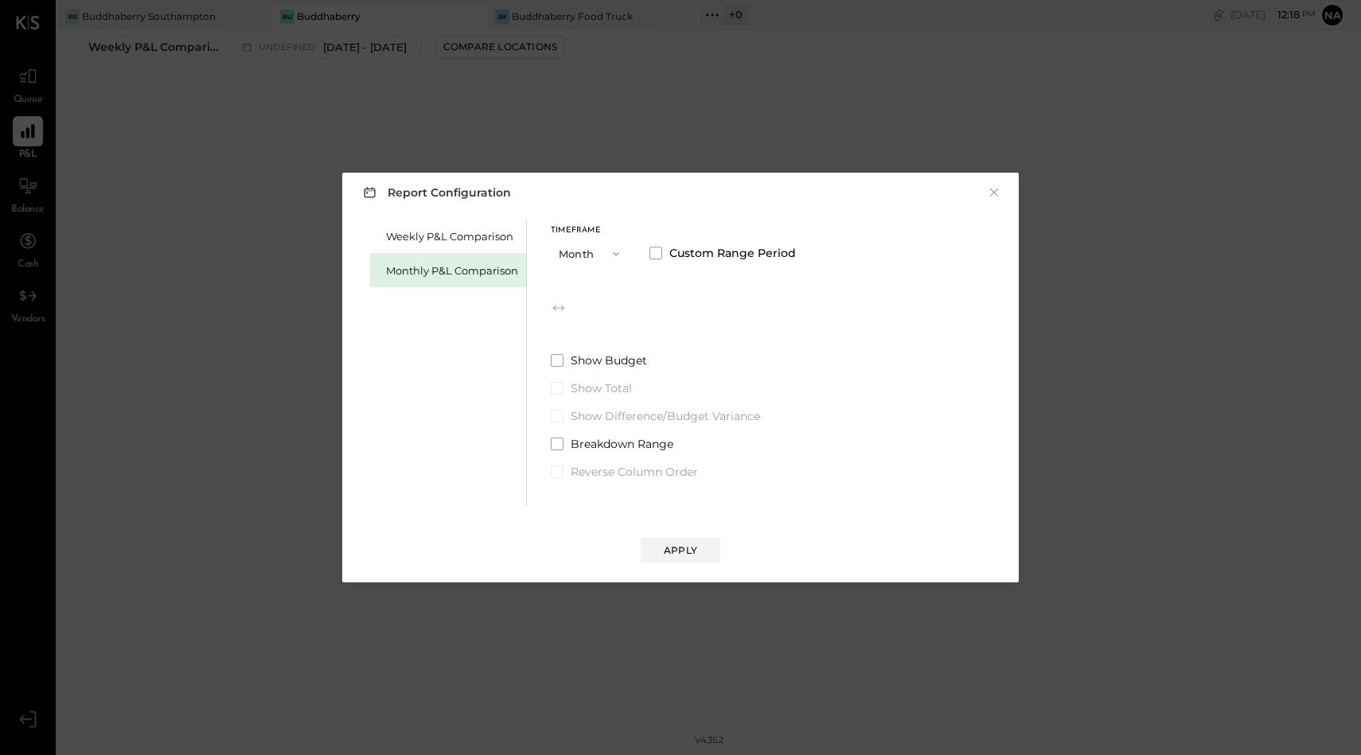
click at [750, 326] on div "Timeframe Month Custom Range Period Show Budget Show Total Show Difference/Budg…" at bounding box center [673, 349] width 245 height 259
click at [587, 244] on button "Month" at bounding box center [591, 253] width 80 height 29
click at [658, 256] on span at bounding box center [655, 253] width 13 height 13
click at [994, 195] on button "×" at bounding box center [994, 193] width 14 height 16
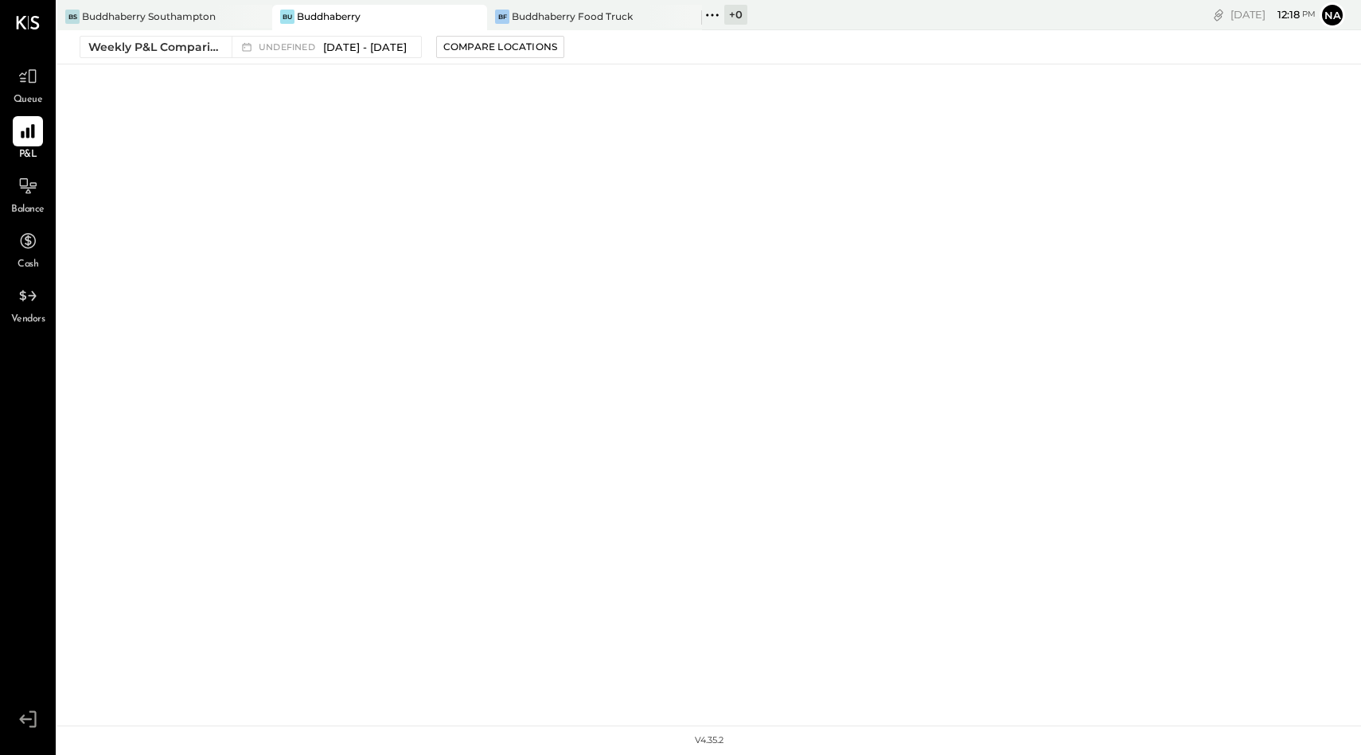
click at [329, 15] on div "Buddhaberry" at bounding box center [329, 17] width 64 height 14
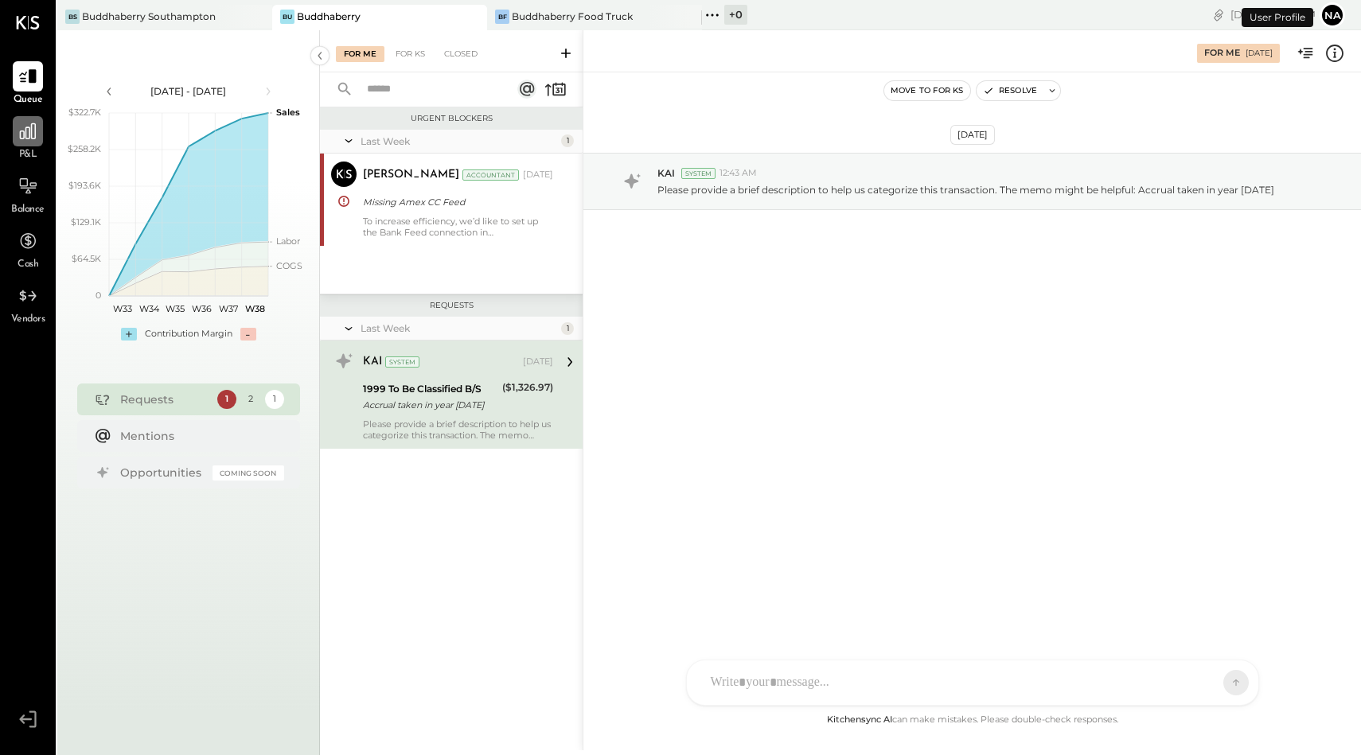
click at [21, 146] on div at bounding box center [28, 131] width 30 height 30
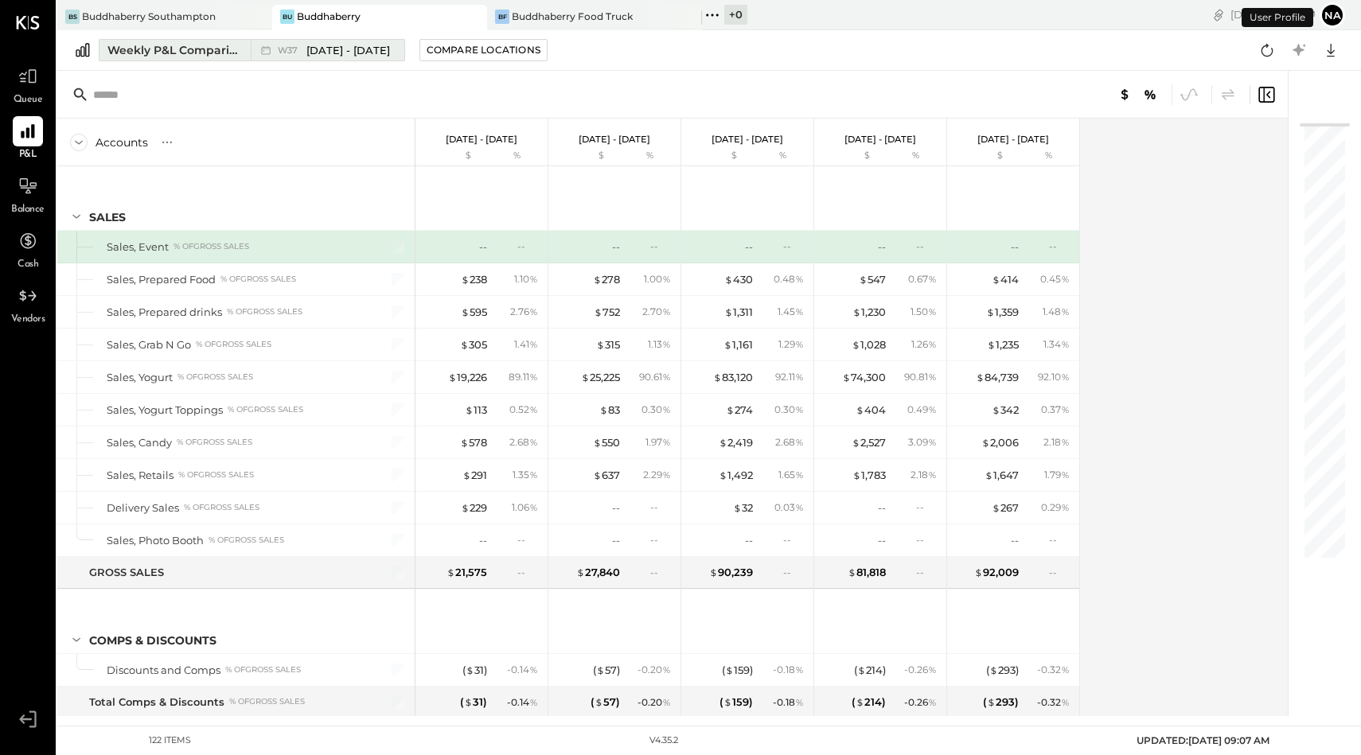
click at [209, 55] on div "Weekly P&L Comparison" at bounding box center [174, 50] width 134 height 16
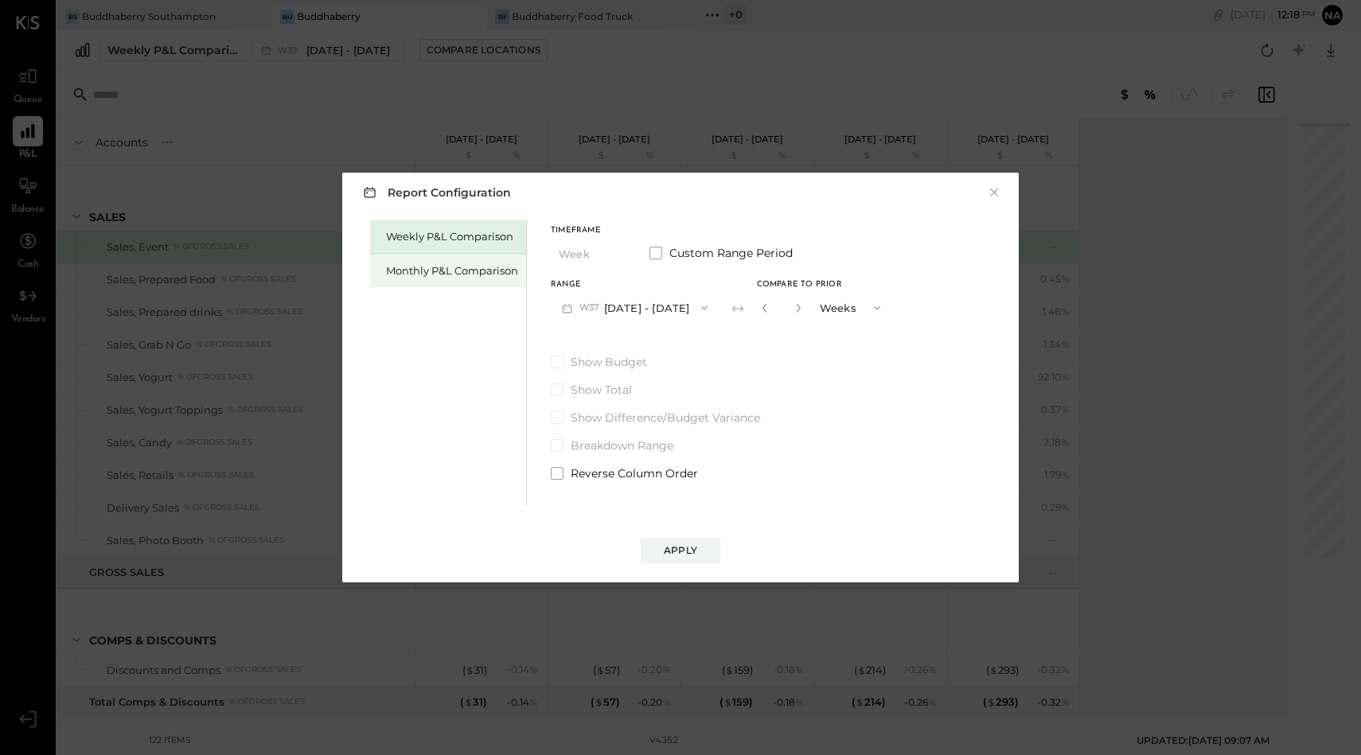
click at [468, 275] on div "Monthly P&L Comparison" at bounding box center [452, 270] width 132 height 15
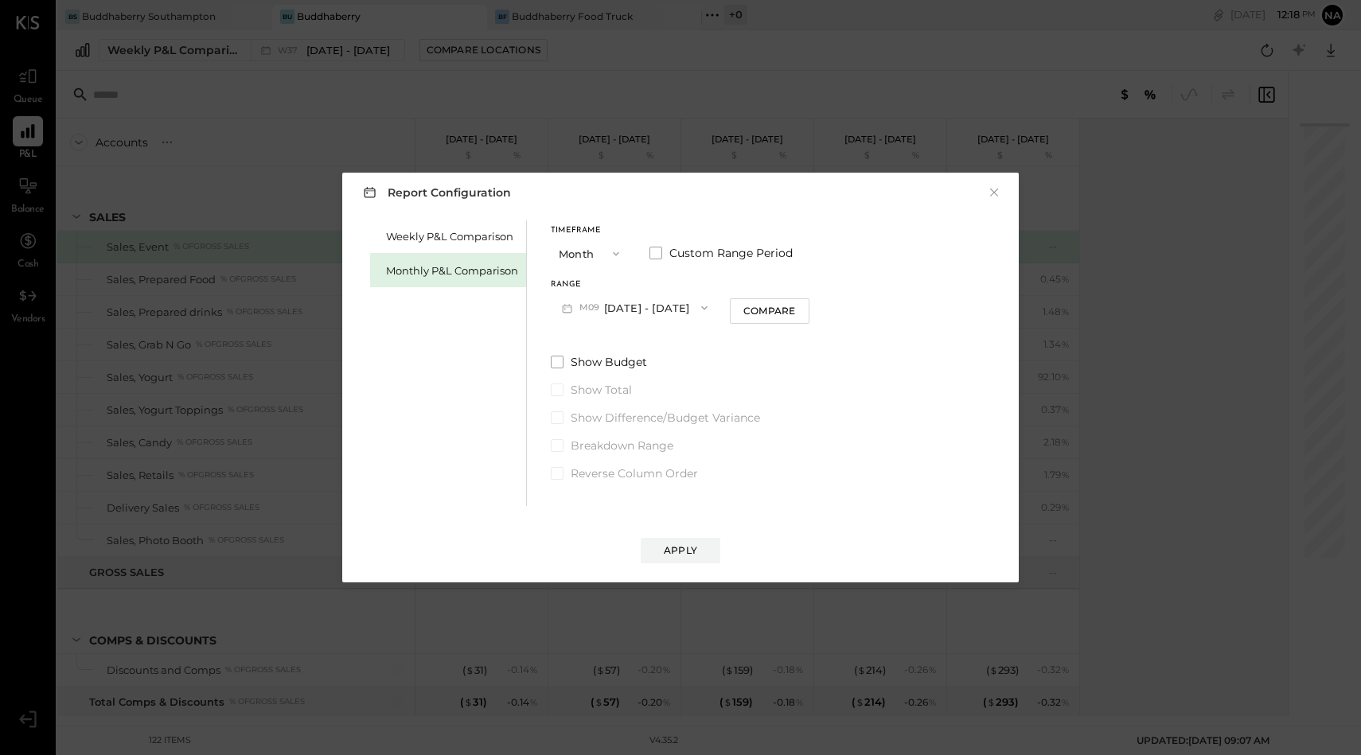
click at [602, 249] on span "button" at bounding box center [612, 254] width 21 height 13
click at [657, 251] on span at bounding box center [655, 253] width 13 height 13
click at [619, 310] on button "[DATE]" at bounding box center [598, 307] width 95 height 29
click at [603, 513] on span "[DATE]" at bounding box center [586, 511] width 33 height 14
click at [763, 308] on button "[DATE]" at bounding box center [731, 307] width 95 height 29
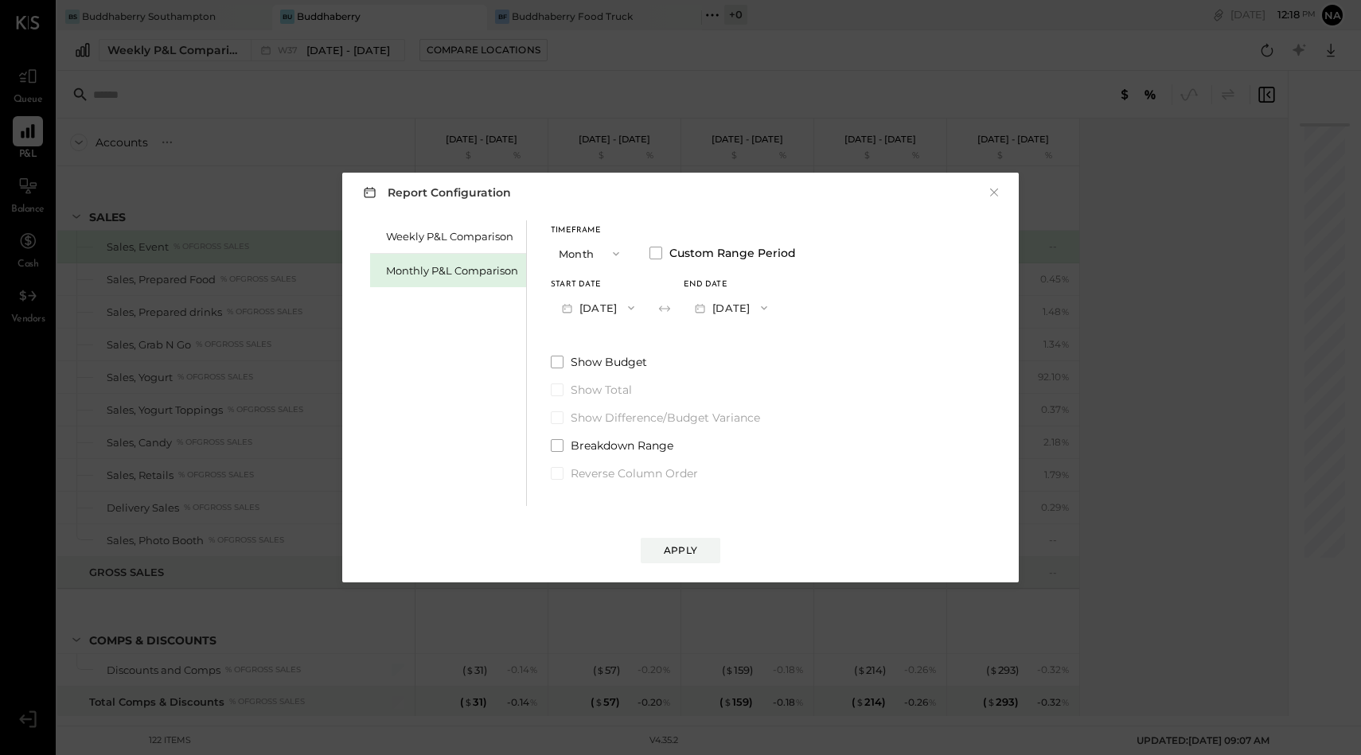
click at [593, 310] on button "[DATE]" at bounding box center [598, 307] width 95 height 29
click at [607, 435] on div "[DATE]" at bounding box center [619, 443] width 134 height 33
click at [778, 306] on button "[DATE]" at bounding box center [731, 307] width 95 height 29
click at [779, 333] on div "[DATE]" at bounding box center [751, 343] width 134 height 33
click at [602, 310] on button "[DATE]" at bounding box center [598, 307] width 95 height 29
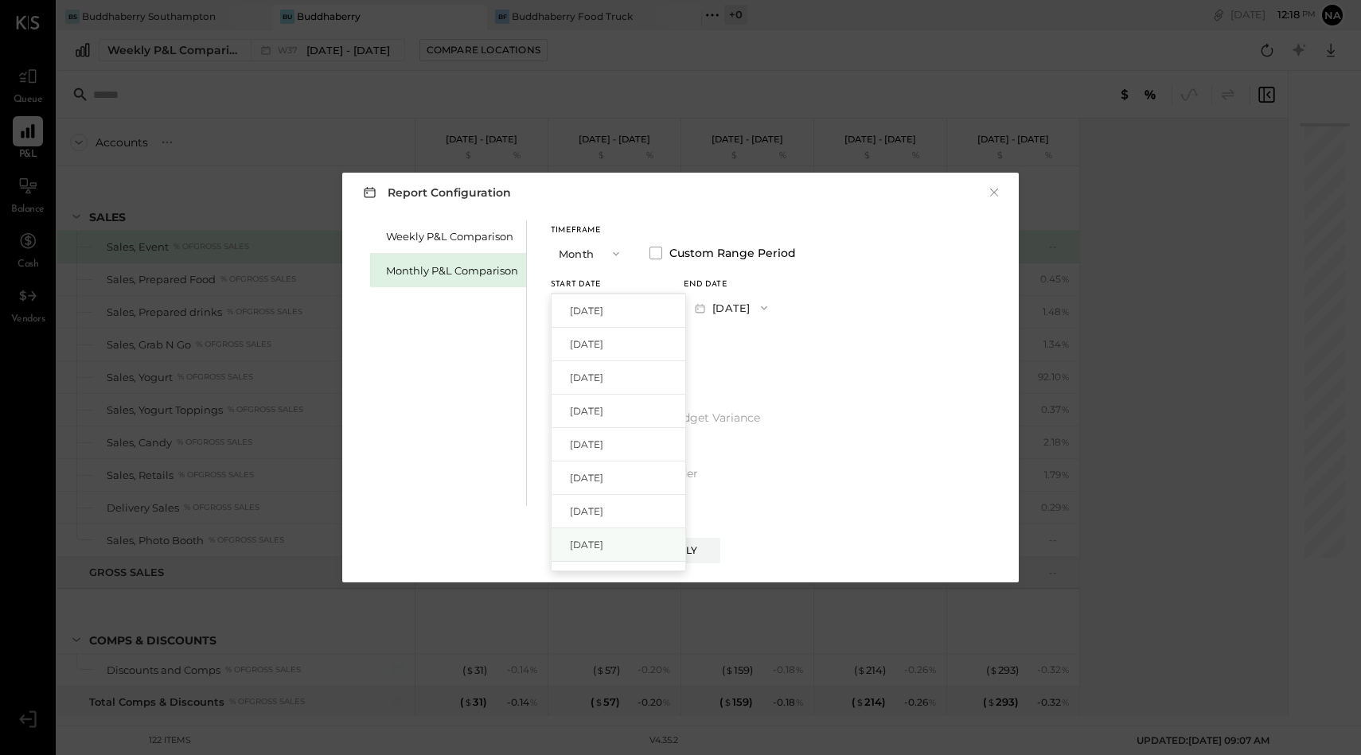
scroll to position [770, 0]
drag, startPoint x: 602, startPoint y: 469, endPoint x: 598, endPoint y: 370, distance: 98.7
click at [598, 370] on div "[DATE] [DATE] [DATE] [DATE] [DATE] [DATE] [DATE] [DATE] [DATE] [DATE] [DATE] [D…" at bounding box center [618, 432] width 135 height 279
click at [598, 370] on span "[DATE]" at bounding box center [586, 372] width 33 height 14
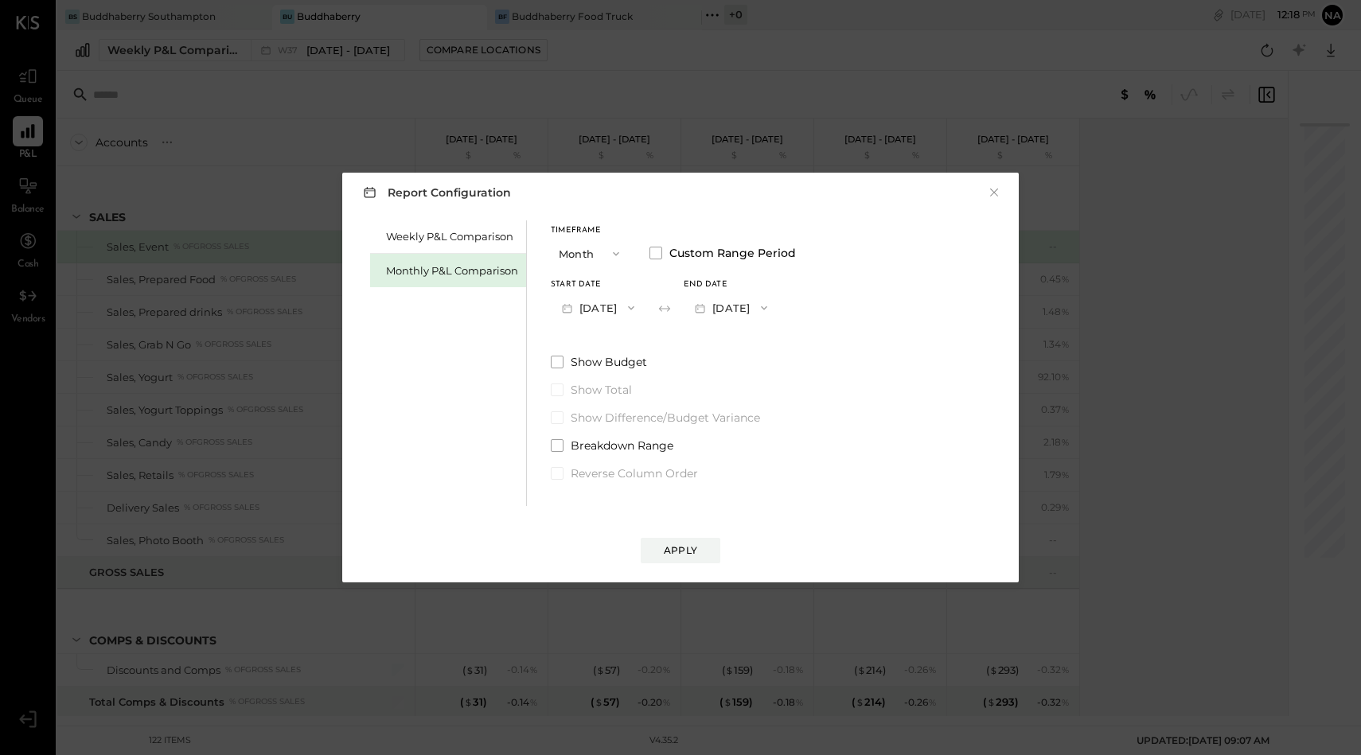
click at [778, 318] on button "[DATE]" at bounding box center [731, 307] width 95 height 29
click at [736, 349] on span "[DATE]" at bounding box center [719, 344] width 33 height 14
click at [772, 296] on button "[DATE]" at bounding box center [731, 307] width 95 height 29
click at [736, 449] on span "[DATE]" at bounding box center [719, 453] width 33 height 14
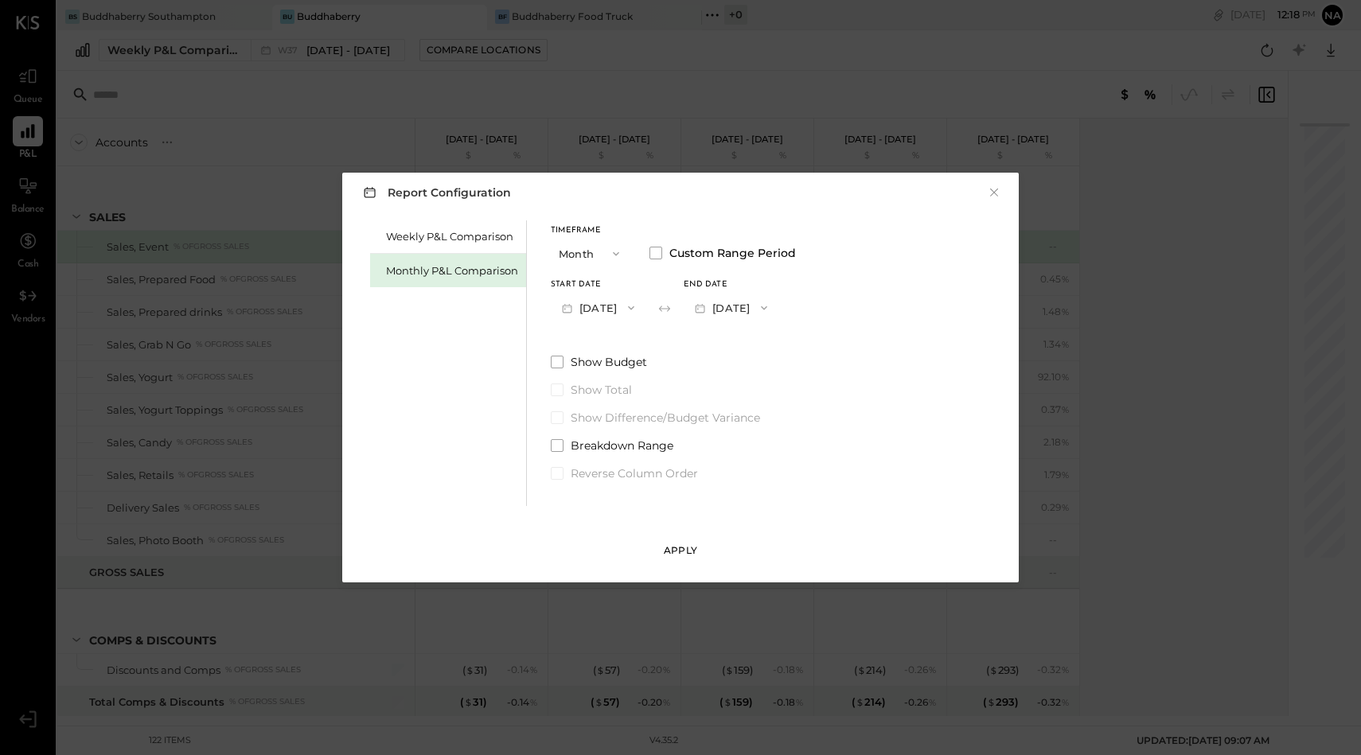
click at [694, 552] on div "Apply" at bounding box center [680, 551] width 33 height 14
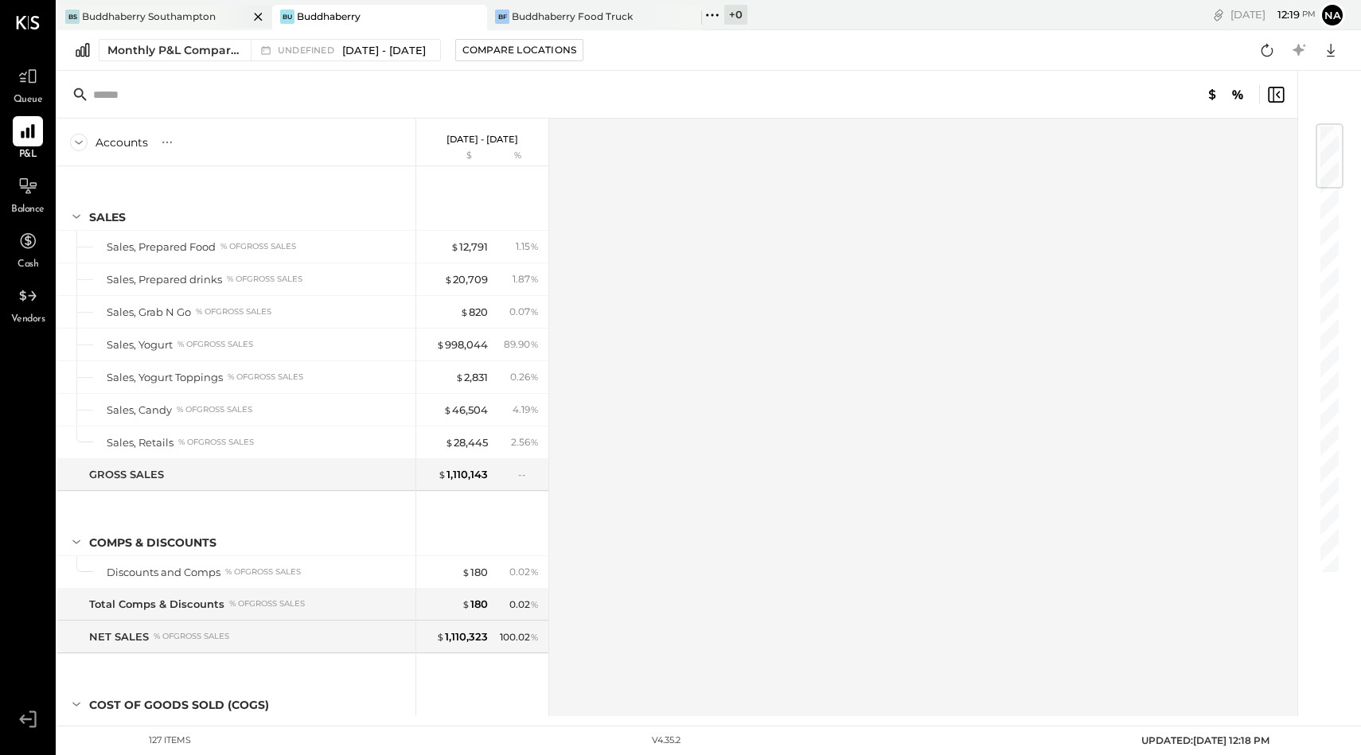
click at [193, 13] on div "Buddhaberry Southampton" at bounding box center [149, 17] width 134 height 14
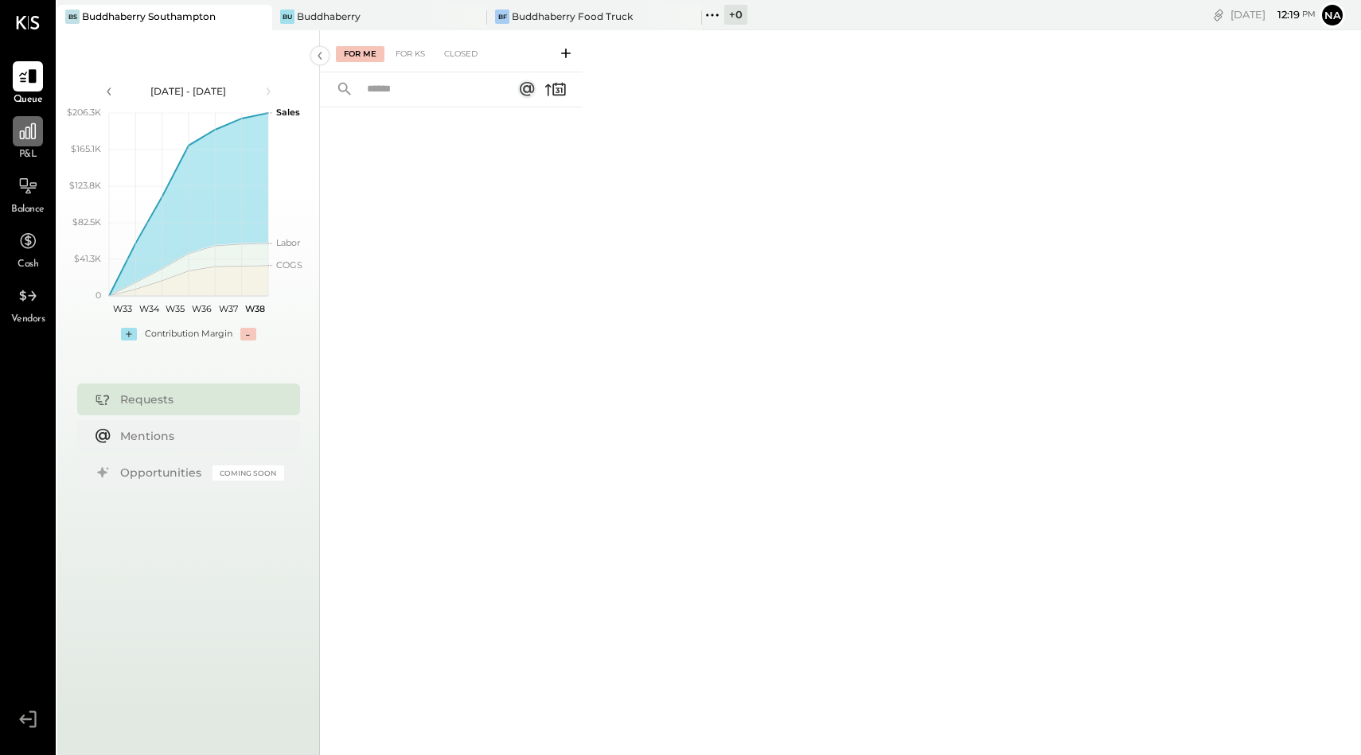
click at [31, 141] on div at bounding box center [28, 131] width 30 height 30
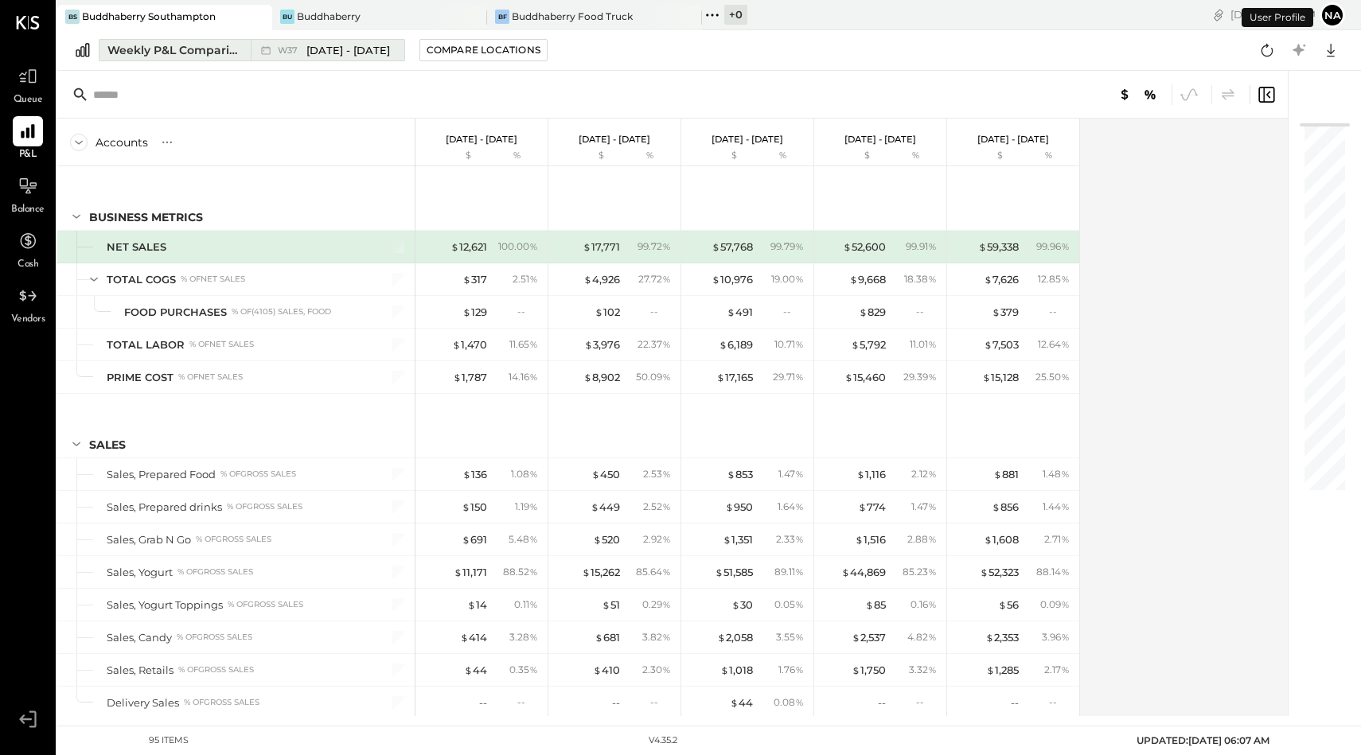
click at [322, 50] on span "[DATE] - [DATE]" at bounding box center [348, 50] width 84 height 15
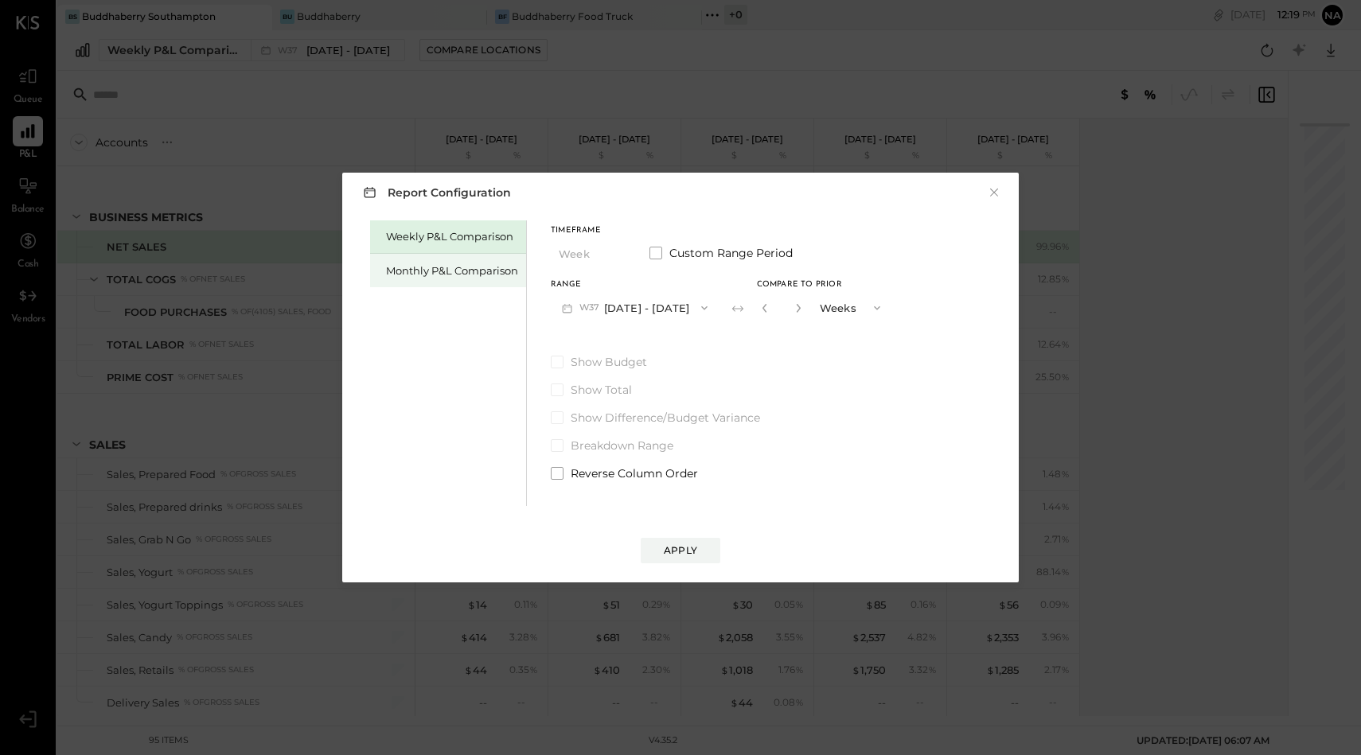
click at [462, 261] on div "Monthly P&L Comparison" at bounding box center [448, 270] width 156 height 33
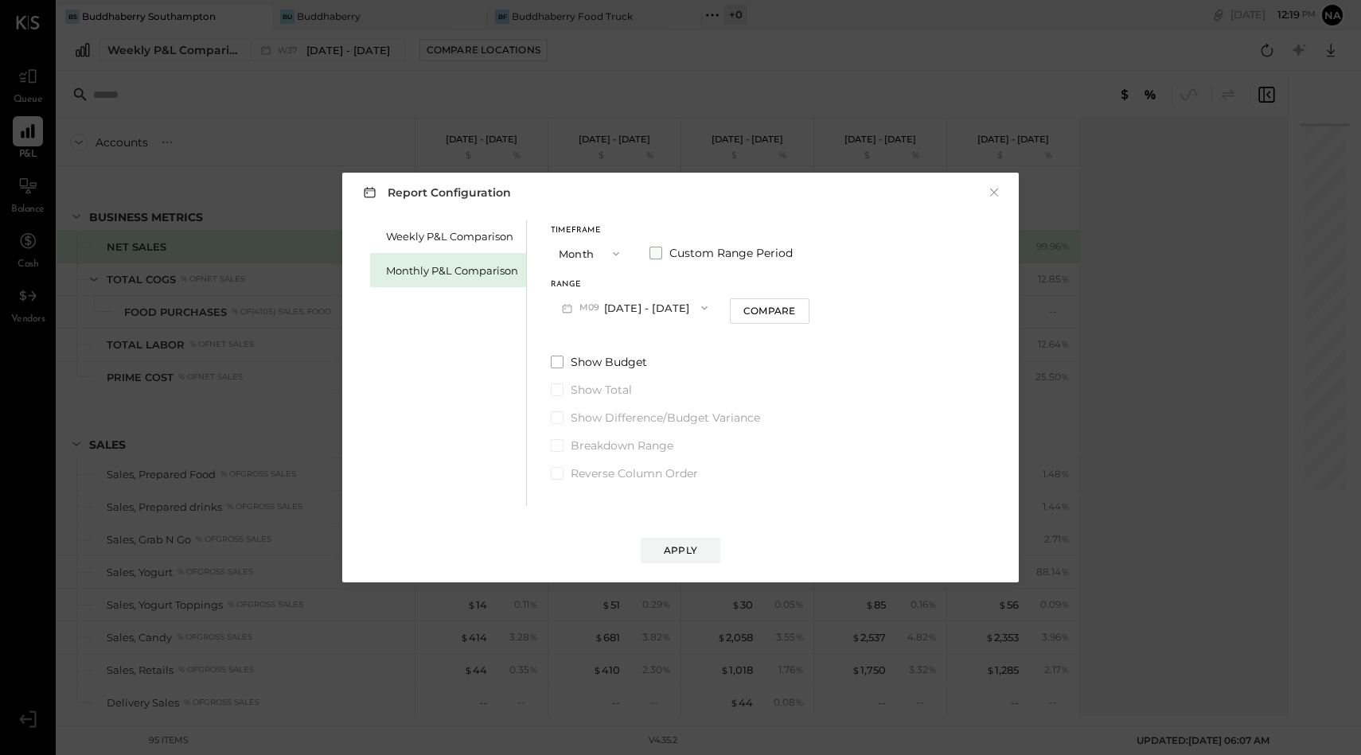
click at [660, 253] on span at bounding box center [655, 253] width 13 height 13
click at [606, 303] on button "[DATE]" at bounding box center [598, 307] width 95 height 29
click at [603, 426] on span "[DATE]" at bounding box center [586, 420] width 33 height 14
click at [770, 310] on button "[DATE]" at bounding box center [731, 307] width 95 height 29
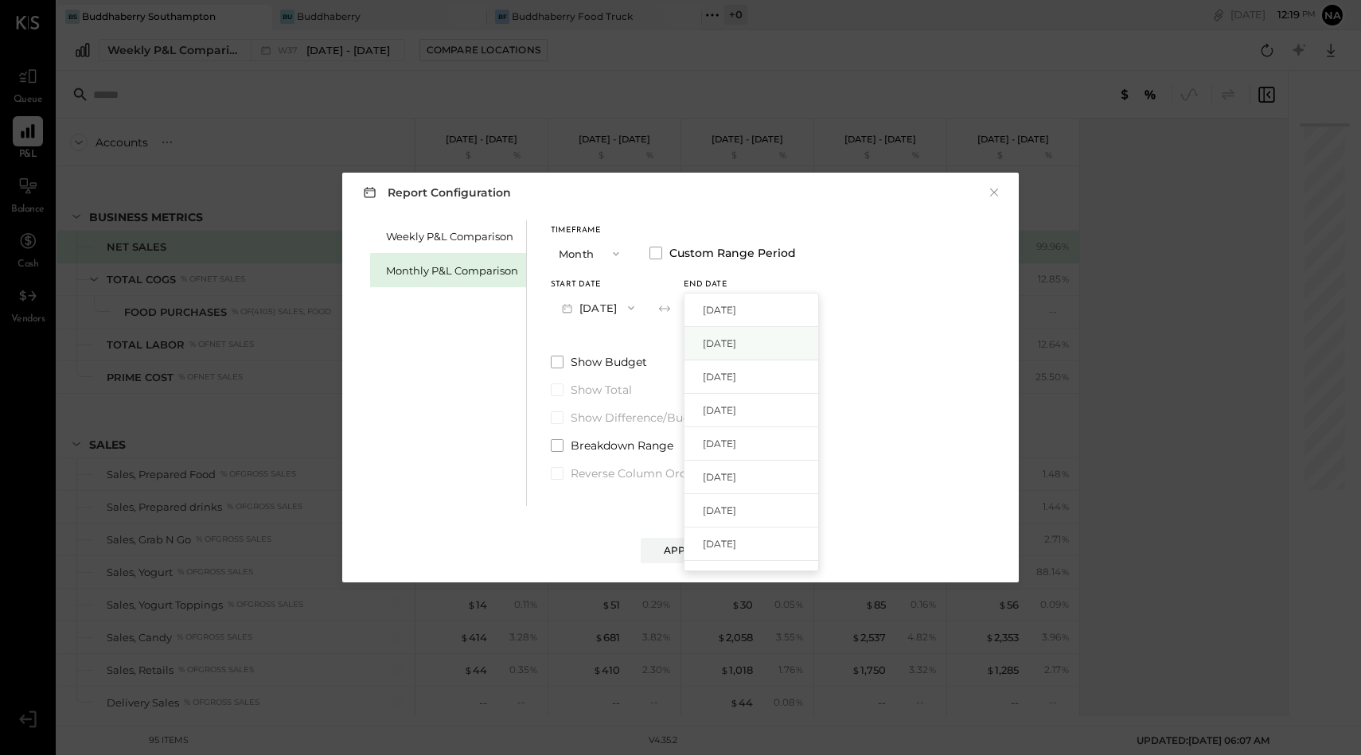
click at [736, 339] on span "[DATE]" at bounding box center [719, 344] width 33 height 14
click at [758, 309] on button "[DATE]" at bounding box center [731, 307] width 95 height 29
click at [736, 455] on span "[DATE]" at bounding box center [719, 456] width 33 height 14
click at [682, 549] on div "Apply" at bounding box center [680, 551] width 33 height 14
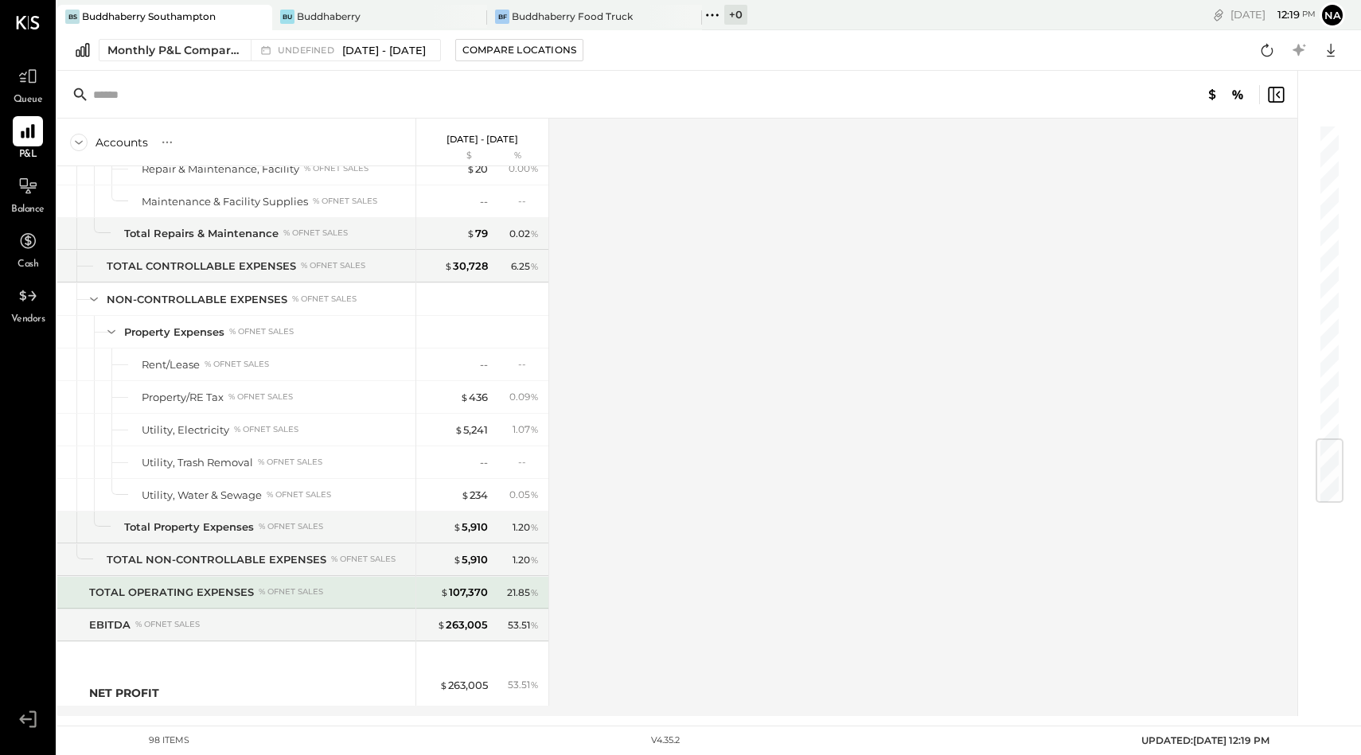
scroll to position [2682, 0]
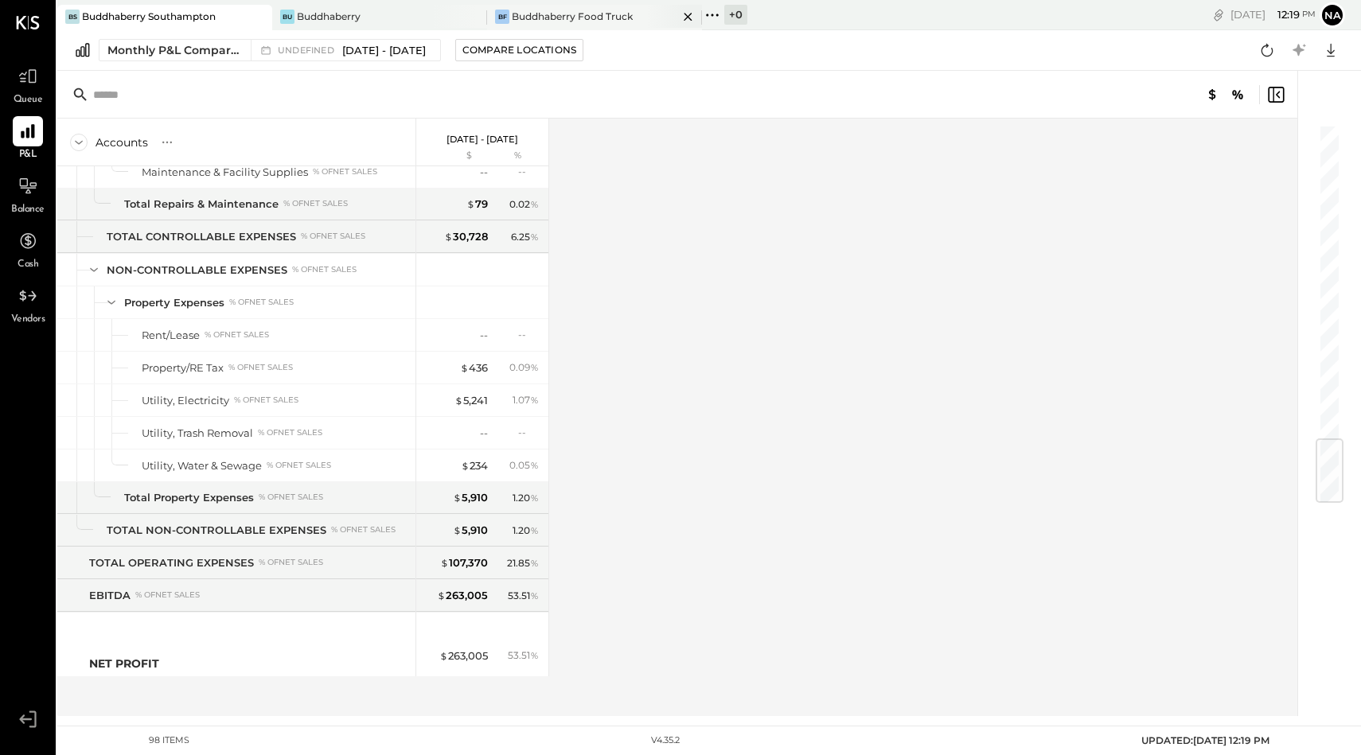
click at [612, 20] on div "Buddhaberry Food Truck" at bounding box center [572, 17] width 121 height 14
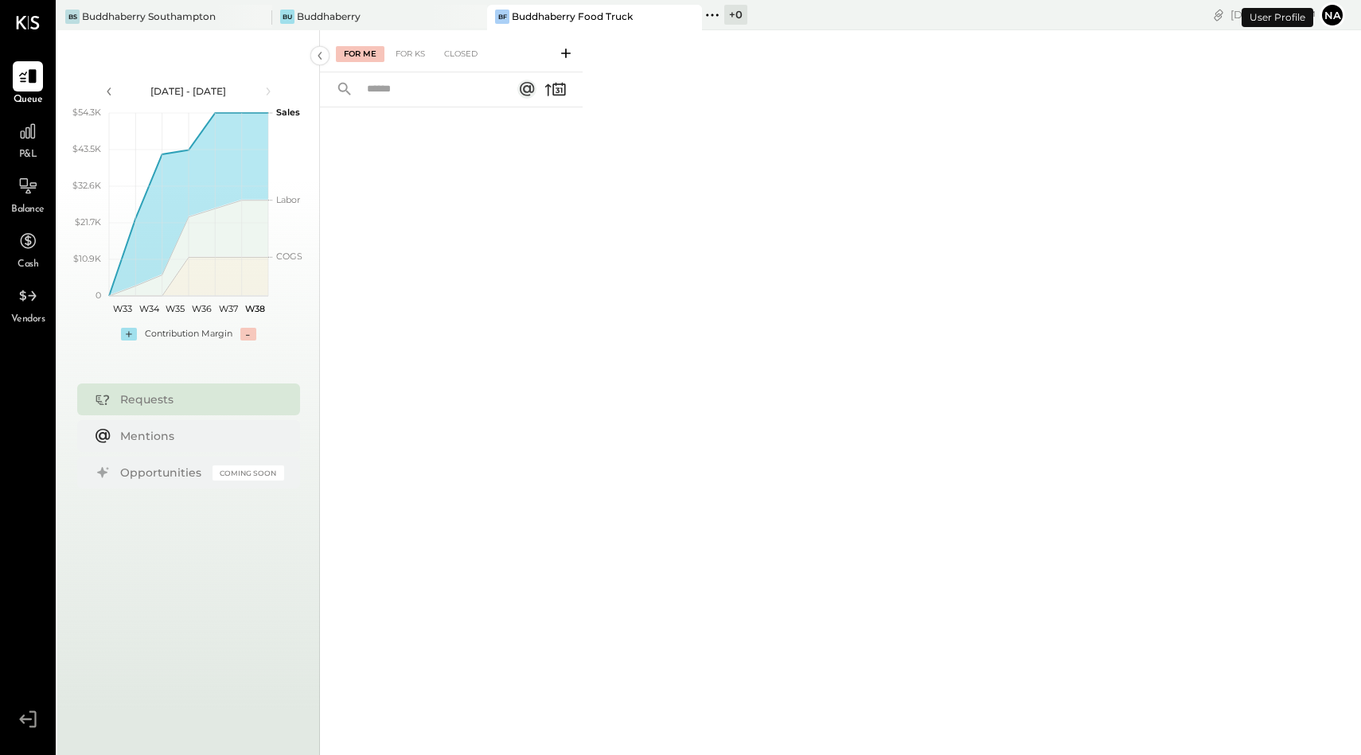
click at [23, 150] on span "P&L" at bounding box center [28, 155] width 18 height 14
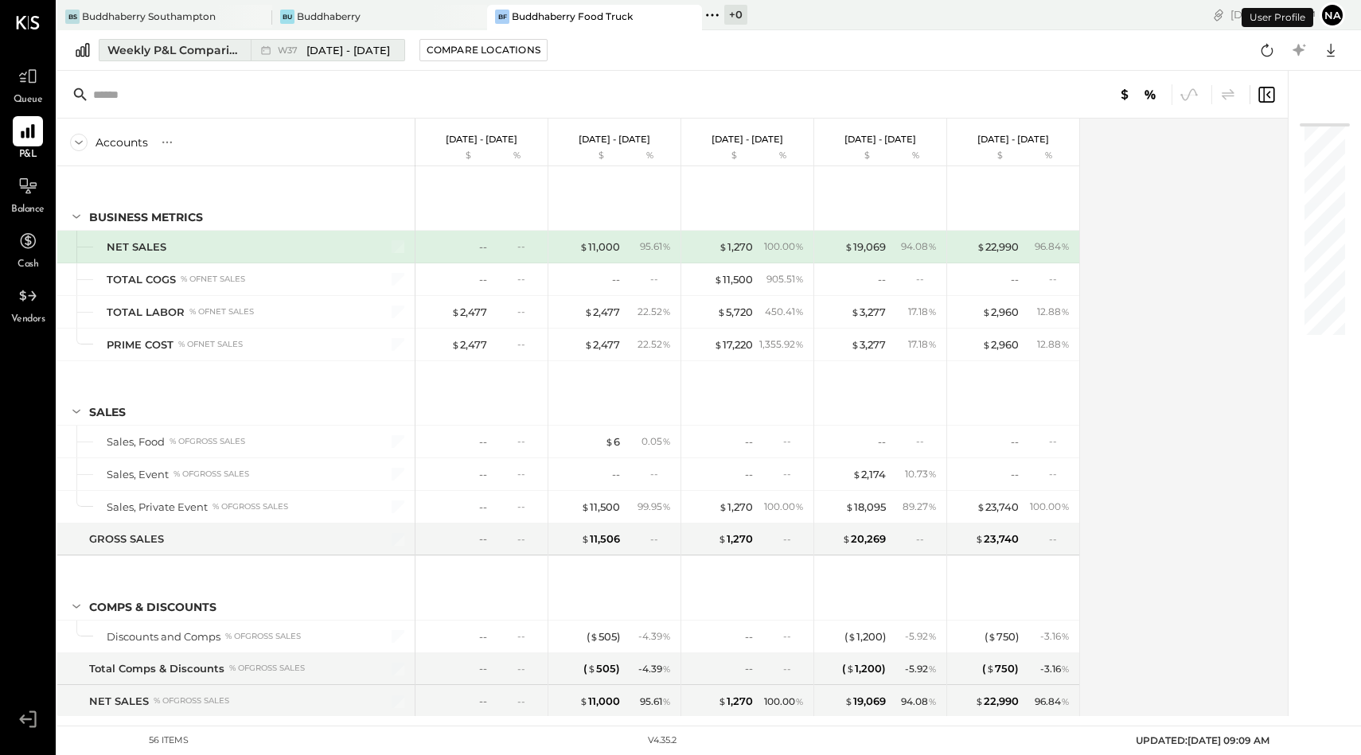
click at [181, 41] on button "Weekly P&L Comparison W37 [DATE] - [DATE]" at bounding box center [252, 50] width 306 height 22
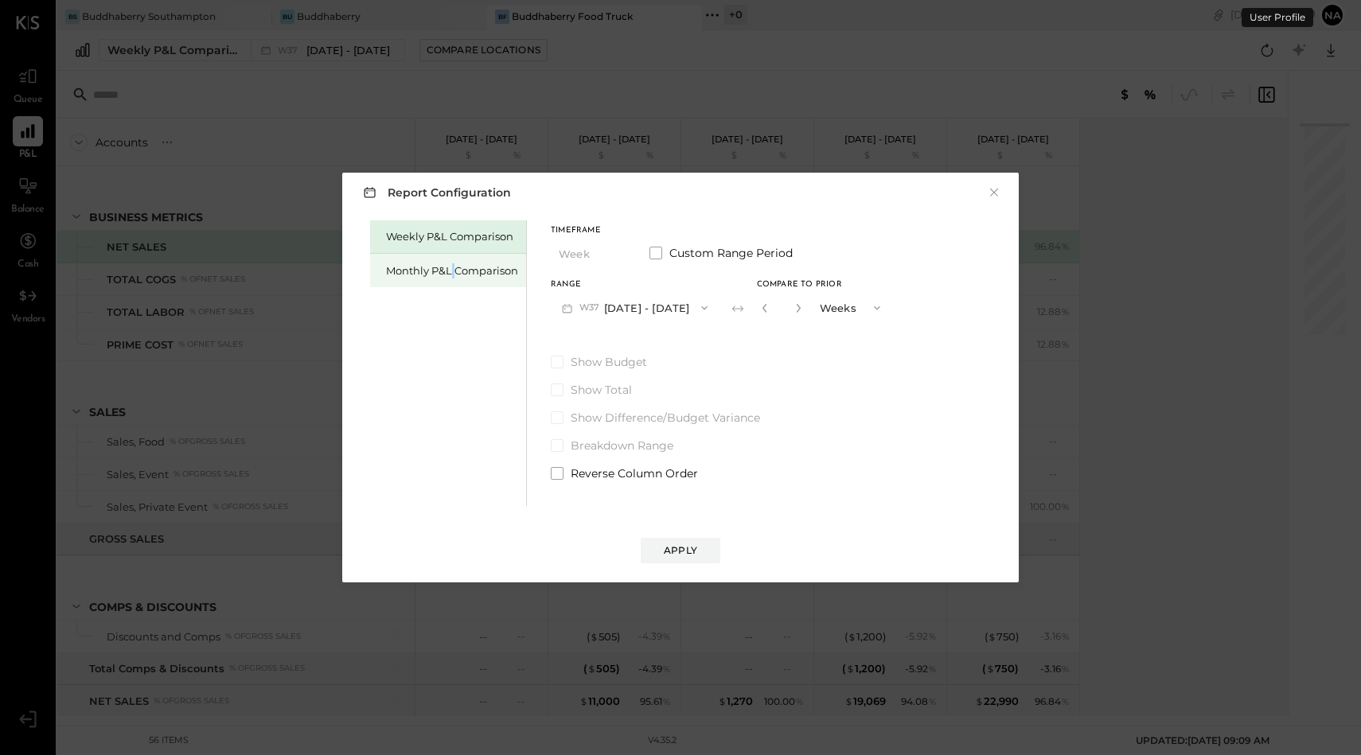
click at [453, 271] on div "Monthly P&L Comparison" at bounding box center [452, 270] width 132 height 15
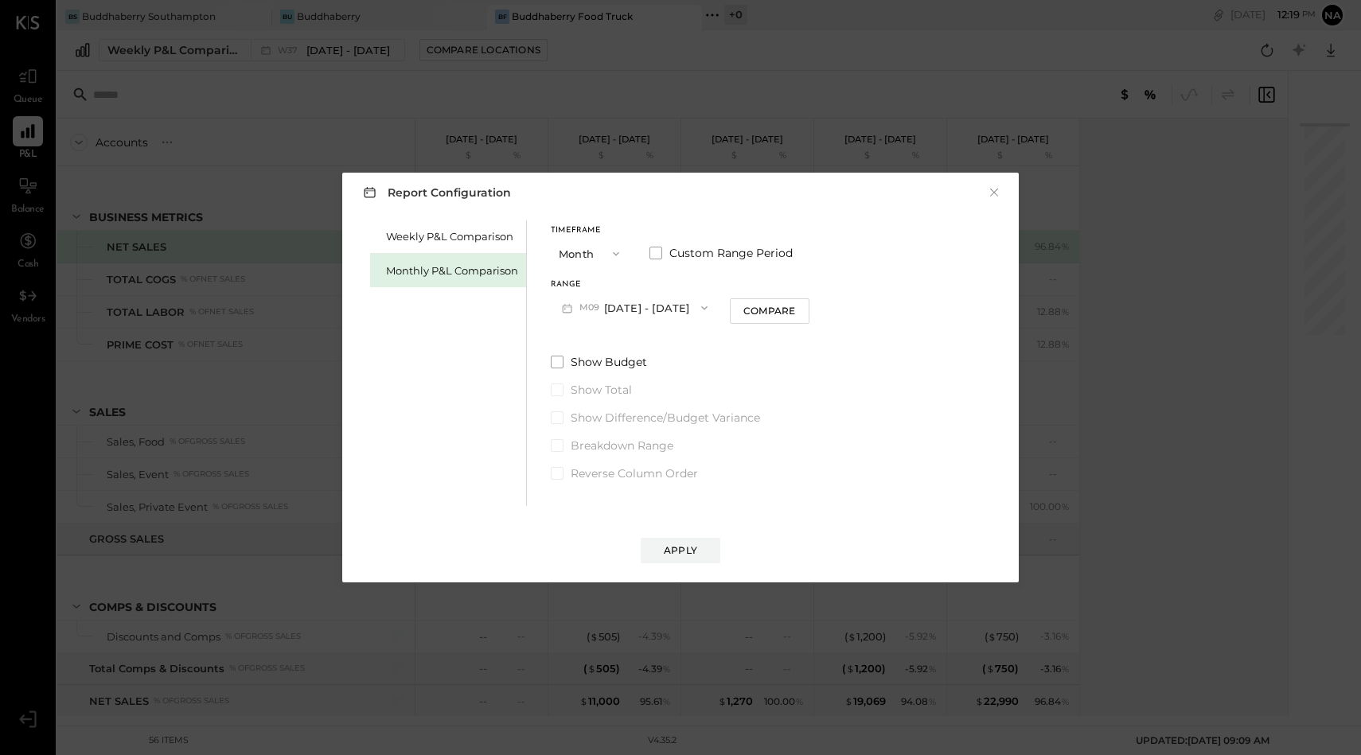
click at [648, 255] on div "Timeframe Month Custom Range Period" at bounding box center [680, 247] width 259 height 41
click at [654, 255] on span at bounding box center [655, 253] width 13 height 13
click at [618, 299] on button "[DATE]" at bounding box center [598, 307] width 95 height 29
click at [603, 372] on span "[DATE]" at bounding box center [586, 366] width 33 height 14
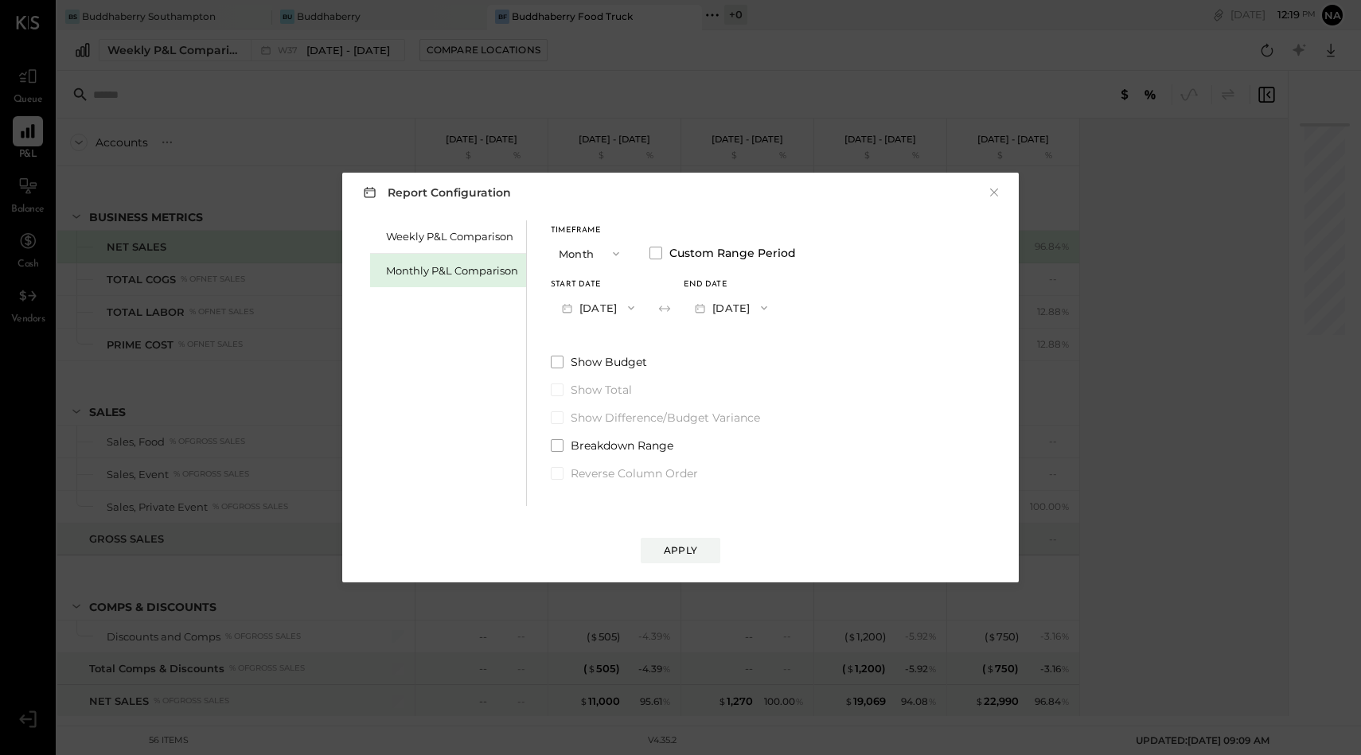
click at [766, 304] on button "[DATE]" at bounding box center [731, 307] width 95 height 29
drag, startPoint x: 766, startPoint y: 341, endPoint x: 761, endPoint y: 471, distance: 129.8
click at [761, 471] on div "[DATE] [DATE] [DATE] [DATE] [DATE] [DATE] [DATE] [DATE] [DATE] [DATE] [DATE] [D…" at bounding box center [751, 432] width 135 height 279
click at [762, 479] on div "[DATE]" at bounding box center [751, 463] width 134 height 33
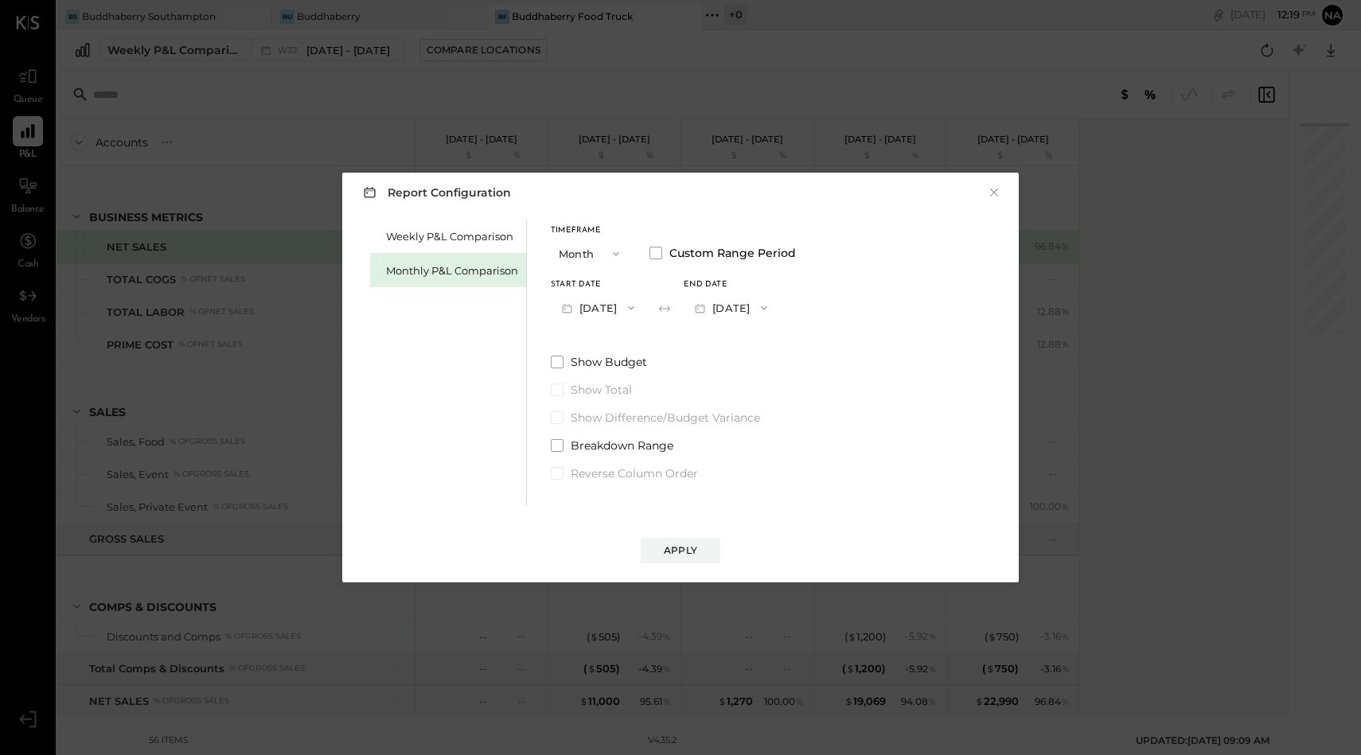
click at [756, 305] on button "[DATE]" at bounding box center [731, 307] width 95 height 29
click at [736, 343] on span "[DATE]" at bounding box center [719, 344] width 33 height 14
click at [765, 306] on button "[DATE]" at bounding box center [731, 307] width 95 height 29
click at [736, 448] on span "[DATE]" at bounding box center [719, 453] width 33 height 14
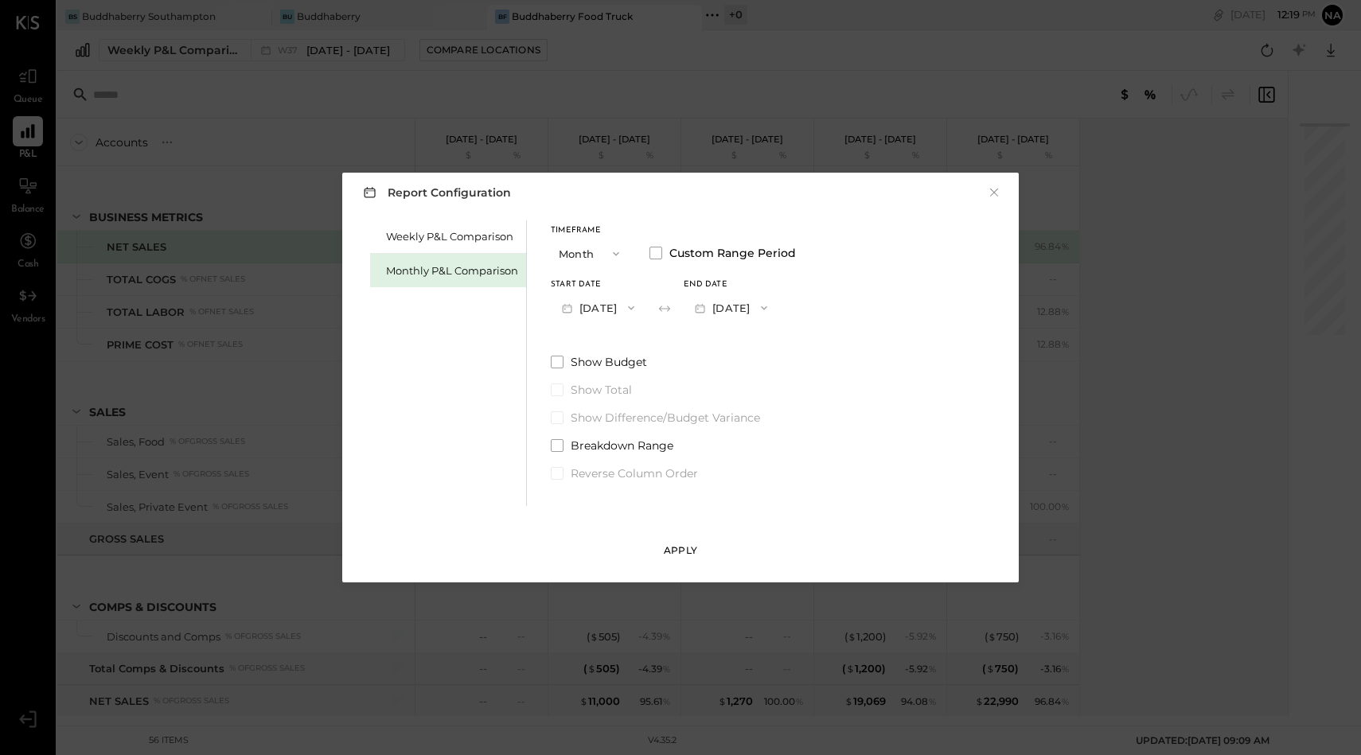
click at [685, 547] on div "Apply" at bounding box center [680, 551] width 33 height 14
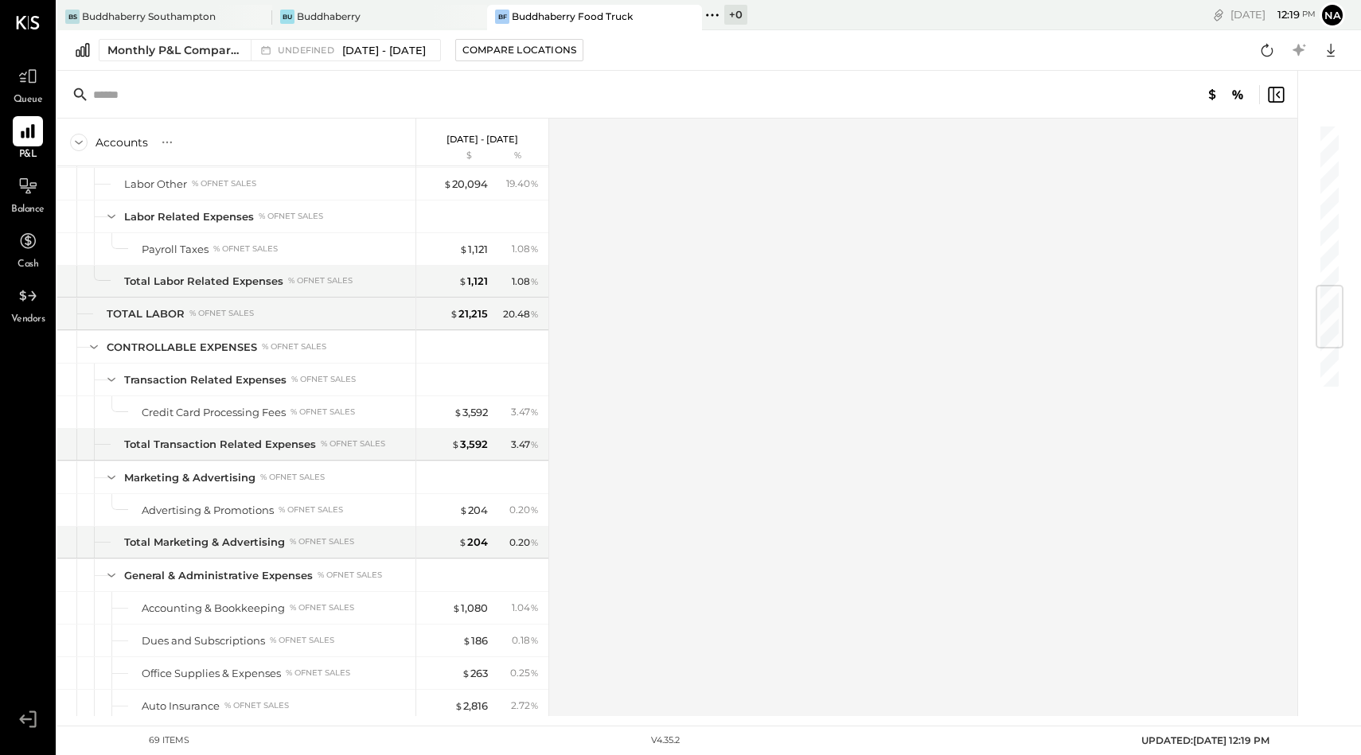
scroll to position [1736, 0]
